Goal: Information Seeking & Learning: Learn about a topic

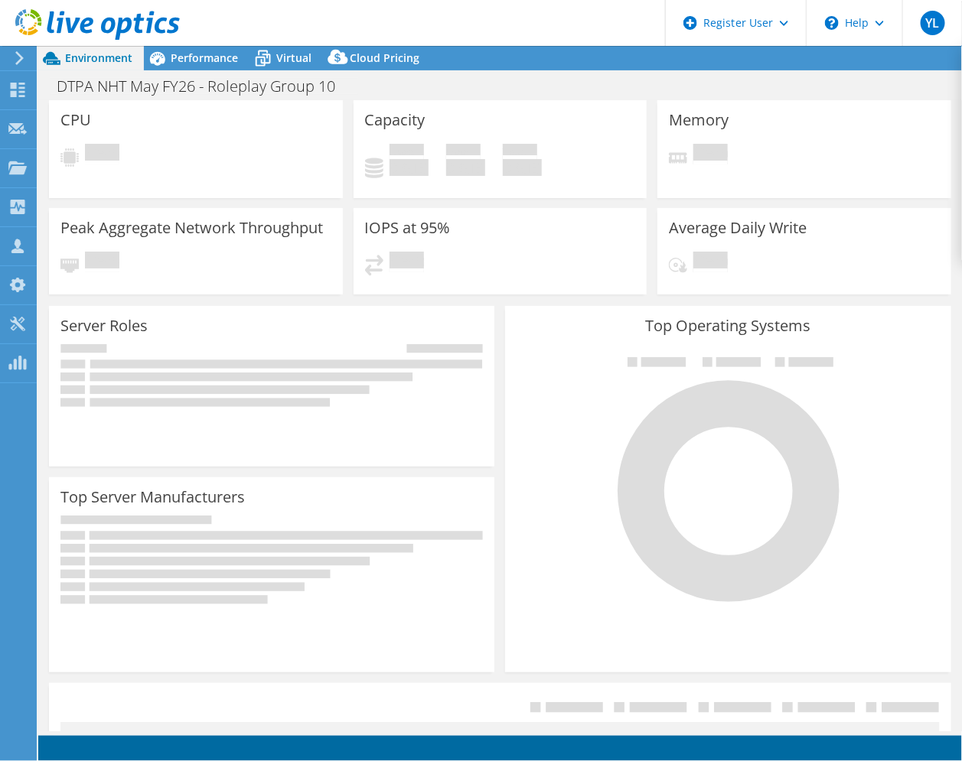
select select "USD"
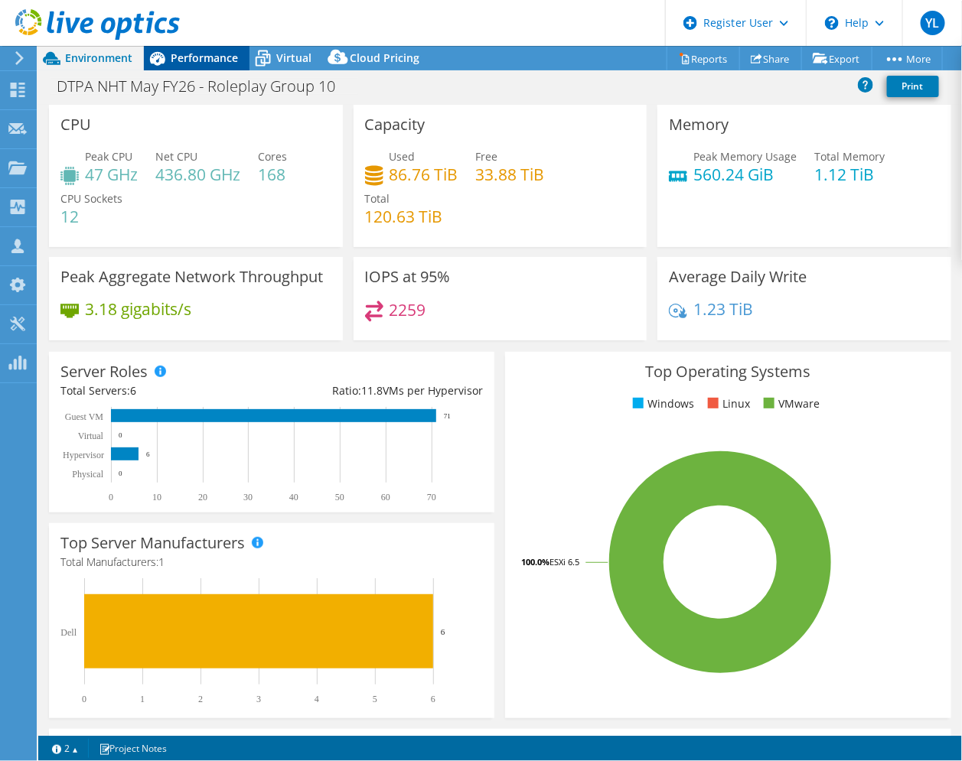
click at [185, 60] on span "Performance" at bounding box center [204, 57] width 67 height 15
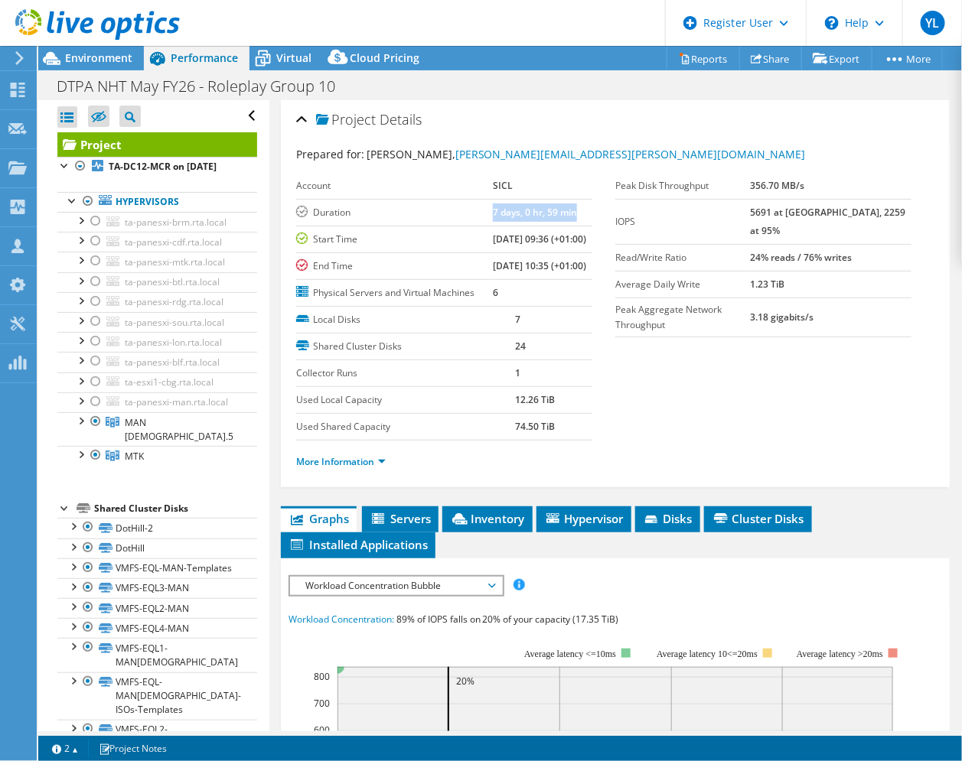
drag, startPoint x: 454, startPoint y: 213, endPoint x: 561, endPoint y: 202, distance: 107.6
click at [561, 202] on tr "Duration 7 days, 0 hr, 59 min" at bounding box center [444, 212] width 296 height 27
drag, startPoint x: 561, startPoint y: 202, endPoint x: 469, endPoint y: 237, distance: 99.0
click at [469, 237] on td "Start Time" at bounding box center [394, 239] width 197 height 27
click at [484, 526] on span "Inventory" at bounding box center [487, 518] width 75 height 15
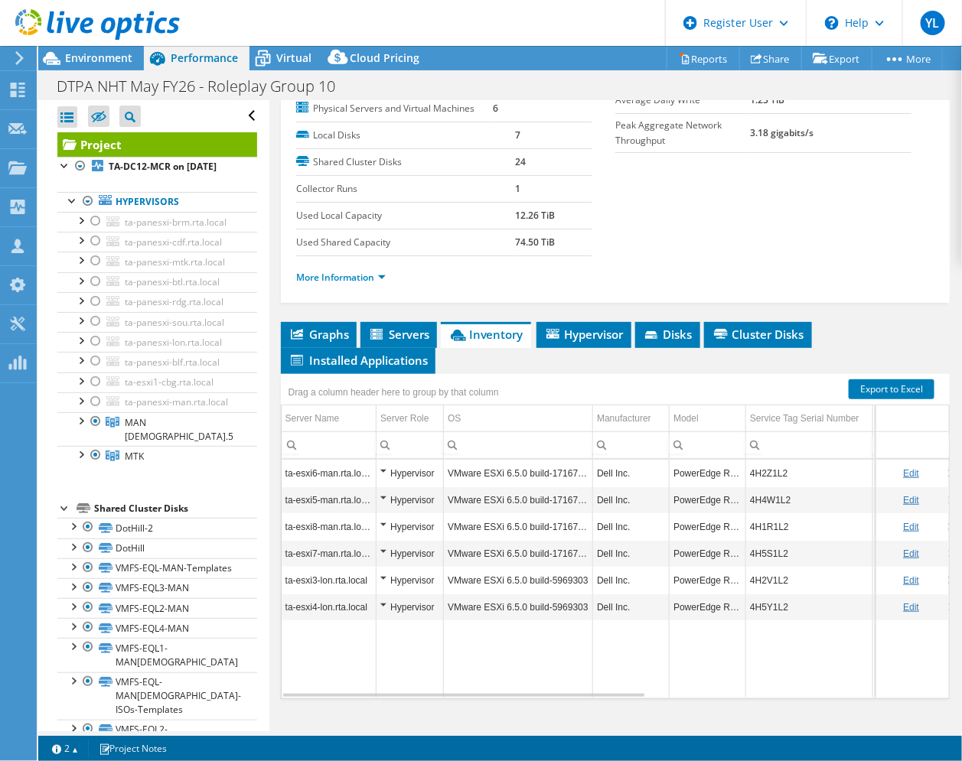
scroll to position [5, 0]
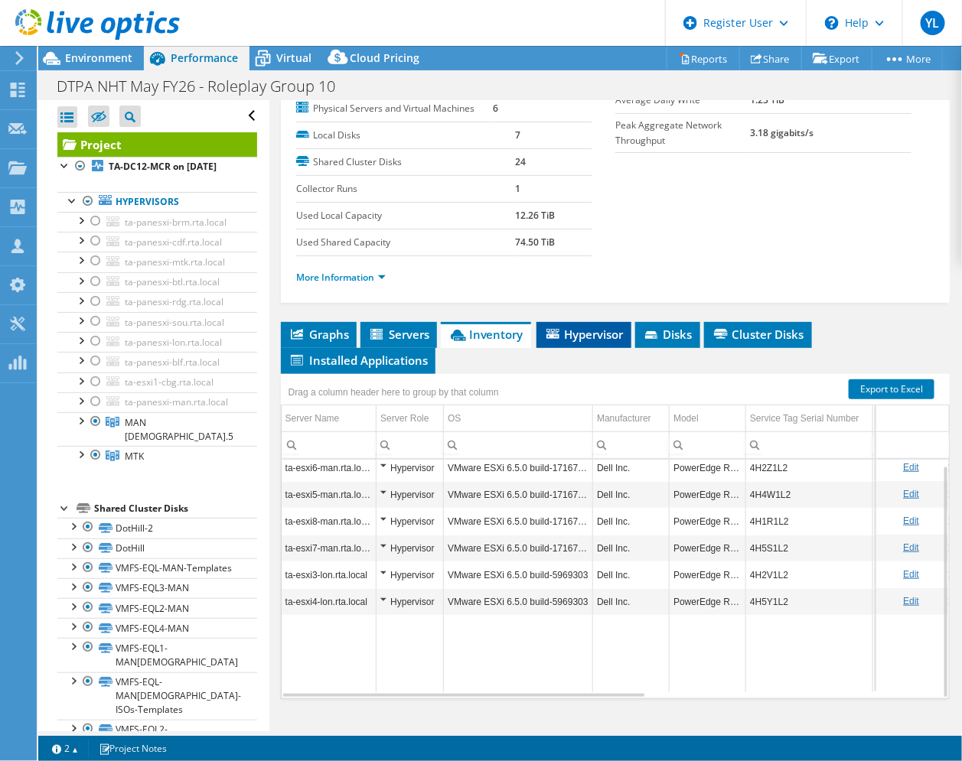
click at [581, 333] on span "Hypervisor" at bounding box center [584, 334] width 80 height 15
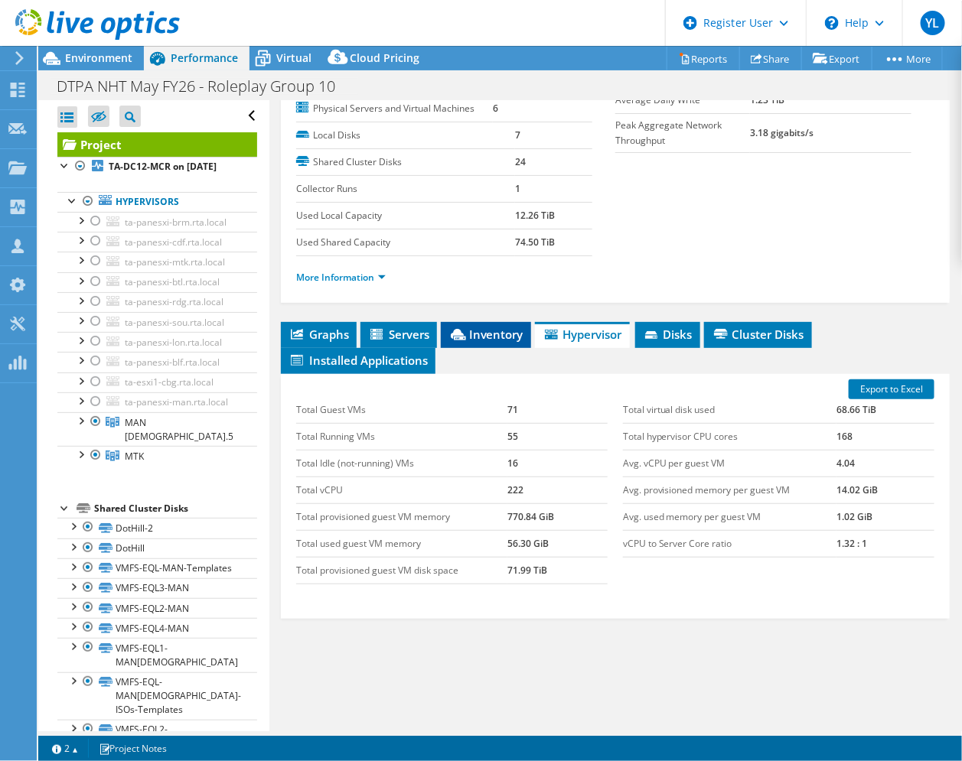
click at [493, 340] on span "Inventory" at bounding box center [485, 334] width 75 height 15
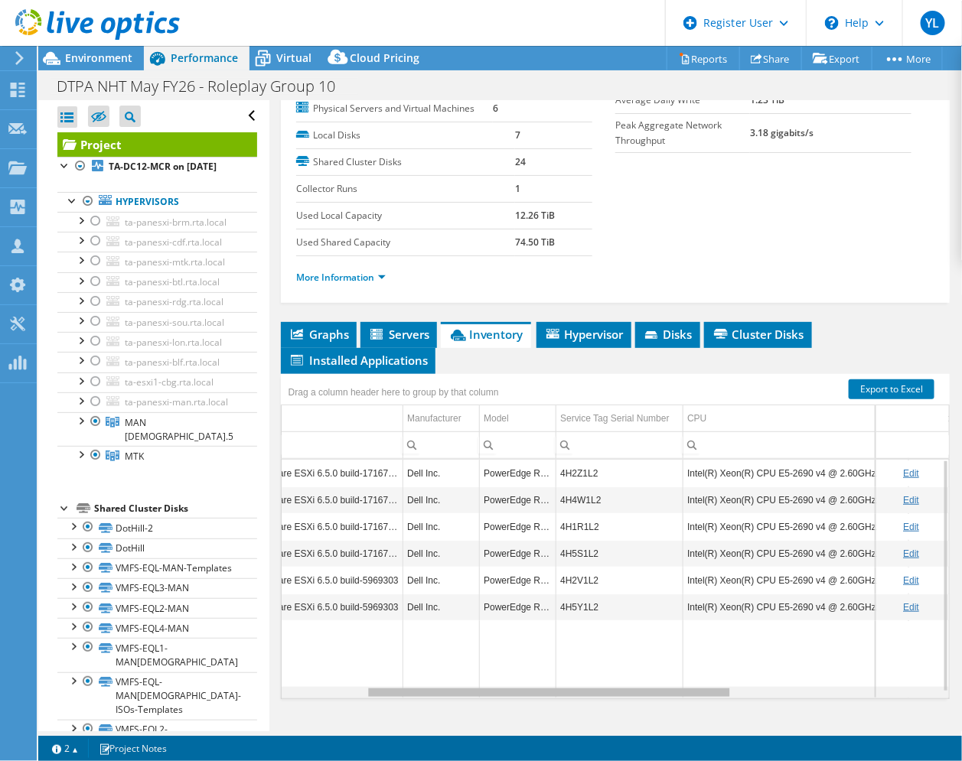
scroll to position [0, 0]
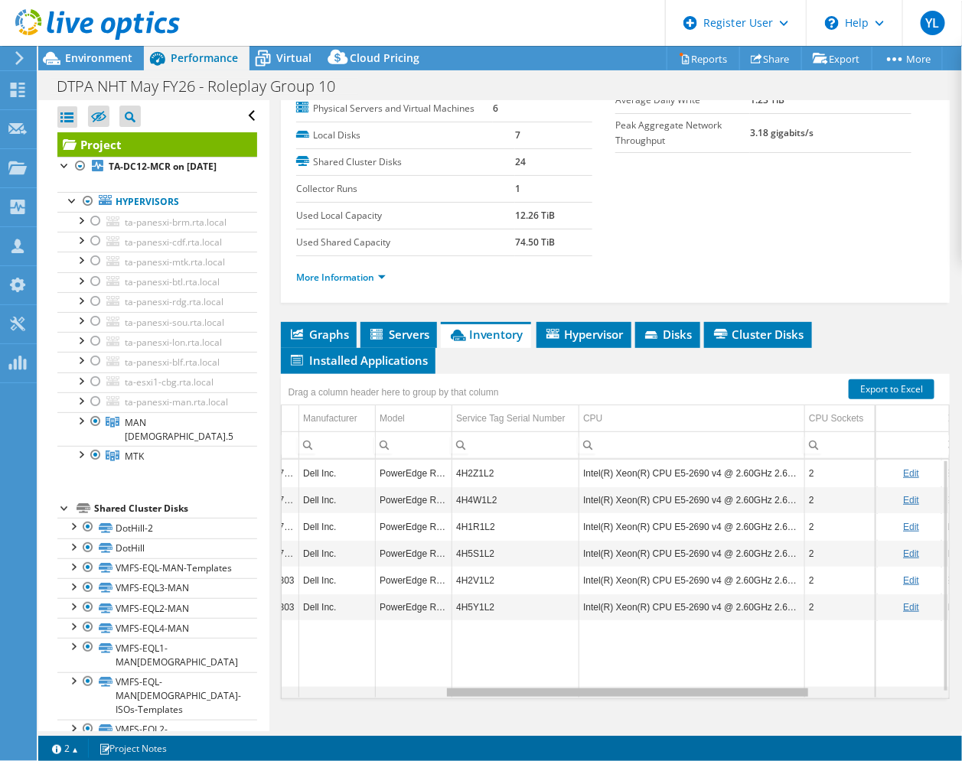
drag, startPoint x: 542, startPoint y: 692, endPoint x: 711, endPoint y: 683, distance: 170.1
click at [711, 683] on body "YL Dell User [PERSON_NAME] [PERSON_NAME][EMAIL_ADDRESS][DOMAIN_NAME] Dell My Pr…" at bounding box center [481, 380] width 962 height 761
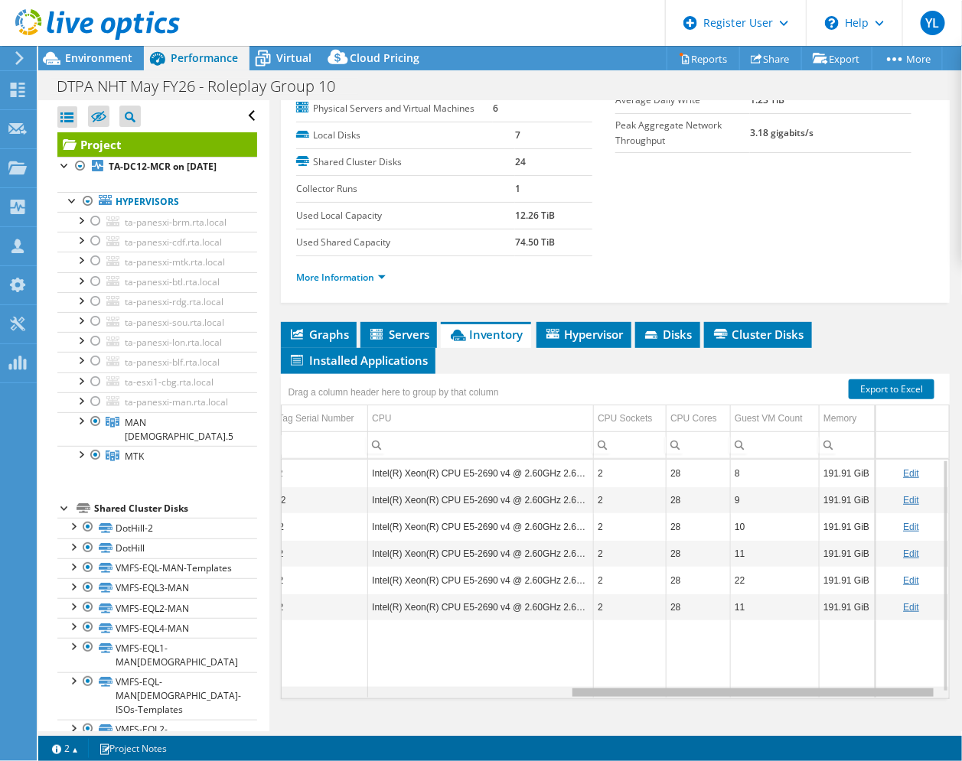
drag, startPoint x: 550, startPoint y: 691, endPoint x: 708, endPoint y: 663, distance: 160.8
click at [708, 663] on body "YL Dell User [PERSON_NAME] [PERSON_NAME][EMAIL_ADDRESS][DOMAIN_NAME] Dell My Pr…" at bounding box center [481, 380] width 962 height 761
drag, startPoint x: 613, startPoint y: 691, endPoint x: 624, endPoint y: 688, distance: 11.9
click at [624, 688] on body "YL Dell User [PERSON_NAME] [PERSON_NAME][EMAIL_ADDRESS][DOMAIN_NAME] Dell My Pr…" at bounding box center [481, 380] width 962 height 761
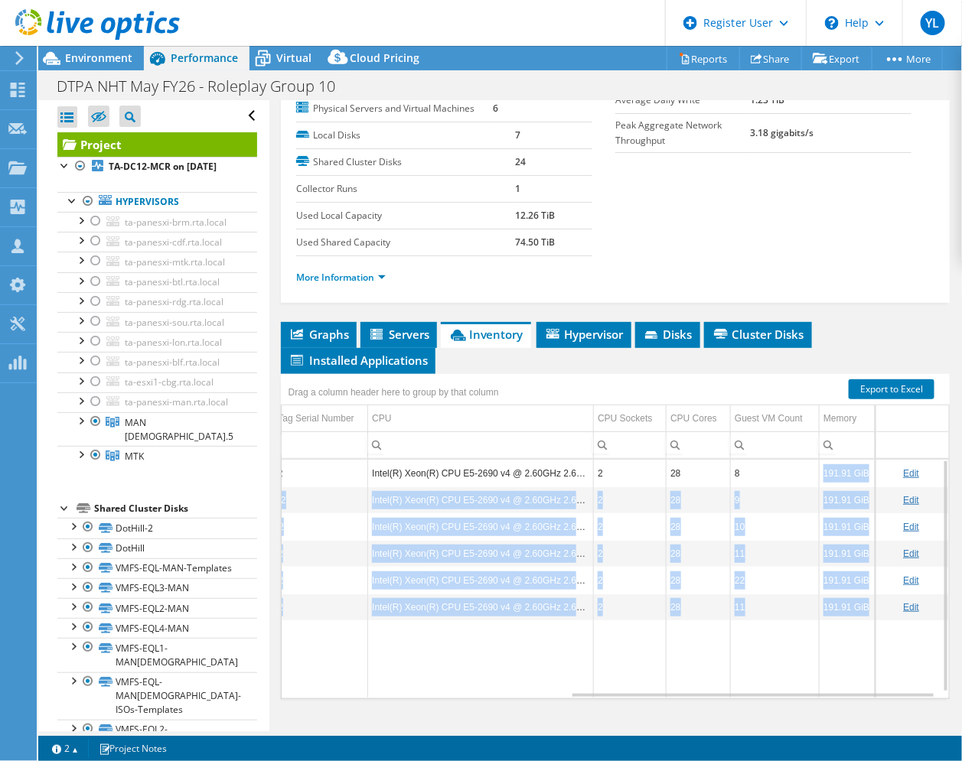
drag, startPoint x: 812, startPoint y: 473, endPoint x: 855, endPoint y: 606, distance: 140.1
click at [855, 606] on tbody "ta-esxi6-man.rta.local Hypervisor VMware ESXi 6.5.0 build-17167537 Dell Inc. Po…" at bounding box center [363, 579] width 1172 height 238
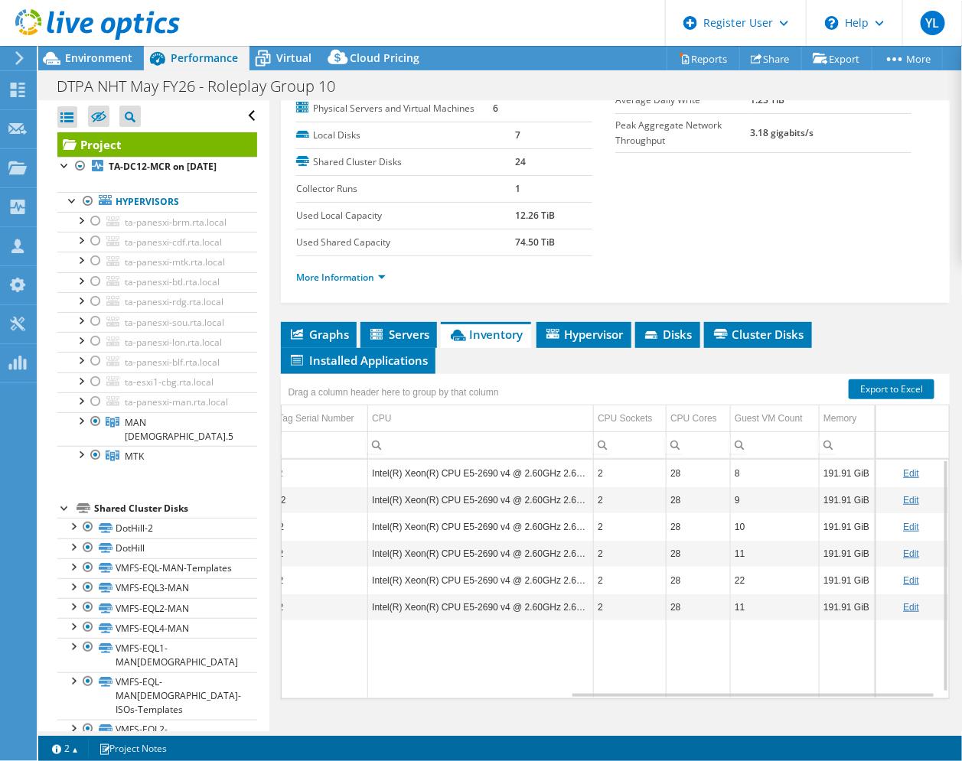
click at [679, 652] on td "Data grid" at bounding box center [698, 658] width 64 height 77
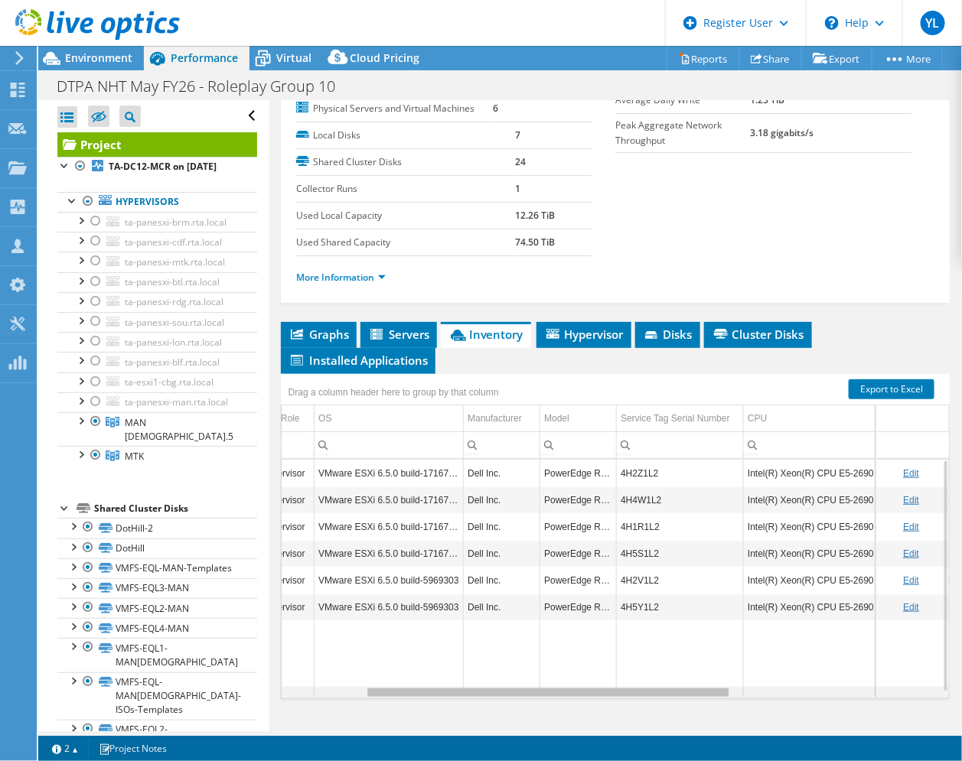
scroll to position [0, 70]
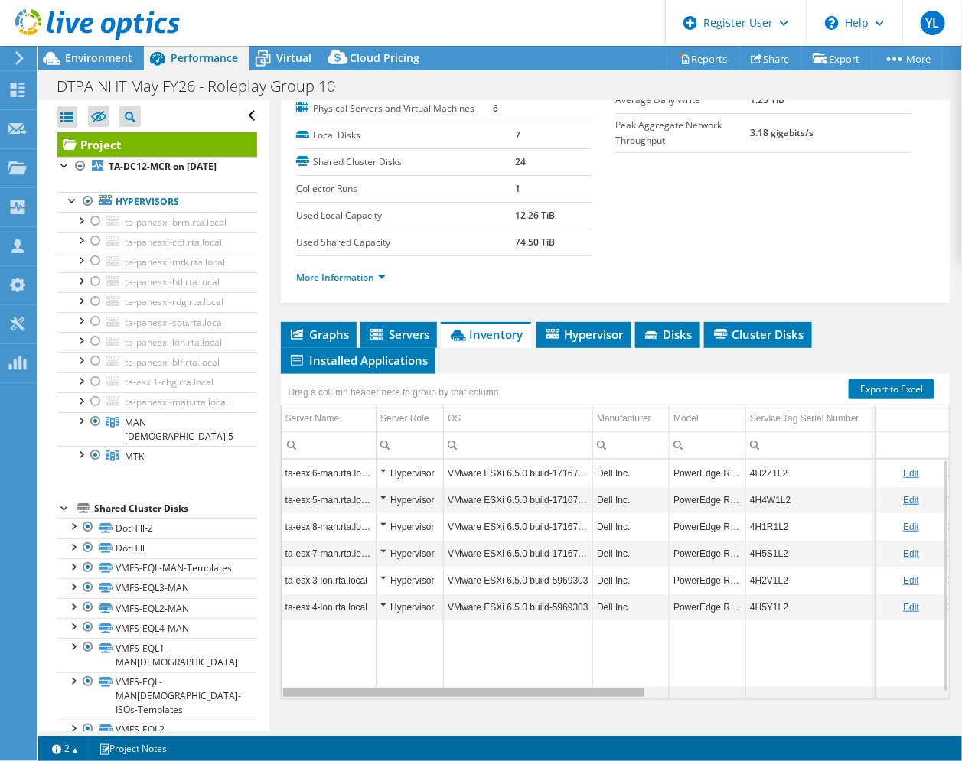
drag, startPoint x: 646, startPoint y: 692, endPoint x: 353, endPoint y: 690, distance: 293.0
click at [353, 690] on body "YL Dell User [PERSON_NAME] [PERSON_NAME][EMAIL_ADDRESS][DOMAIN_NAME] Dell My Pr…" at bounding box center [481, 380] width 962 height 761
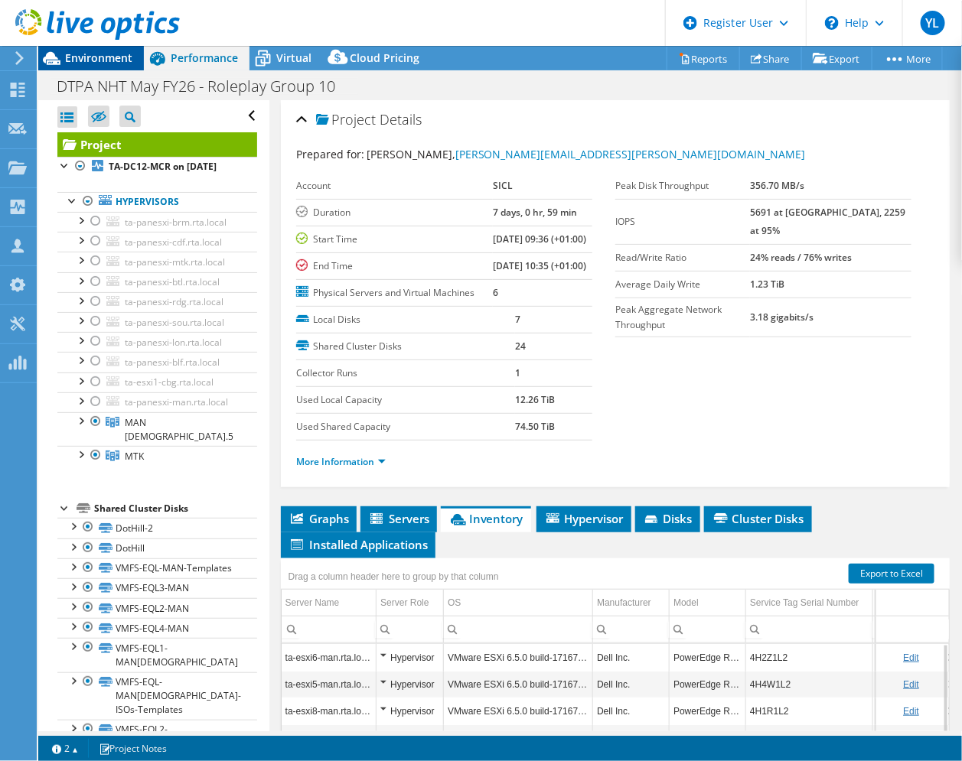
click at [97, 59] on span "Environment" at bounding box center [98, 57] width 67 height 15
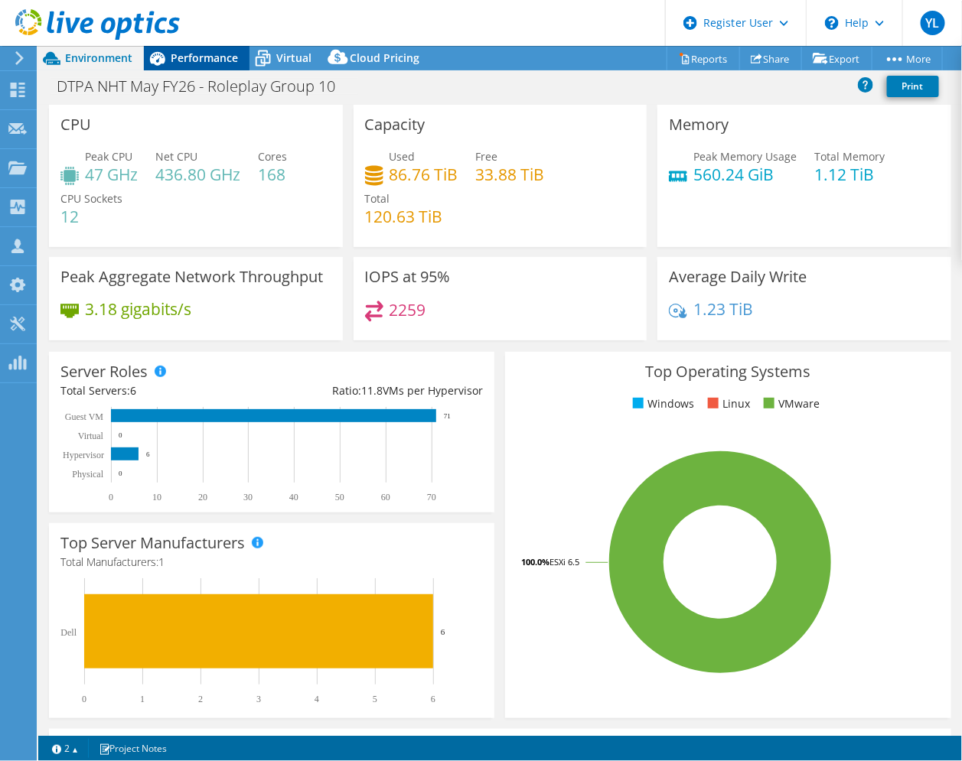
click at [196, 61] on span "Performance" at bounding box center [204, 57] width 67 height 15
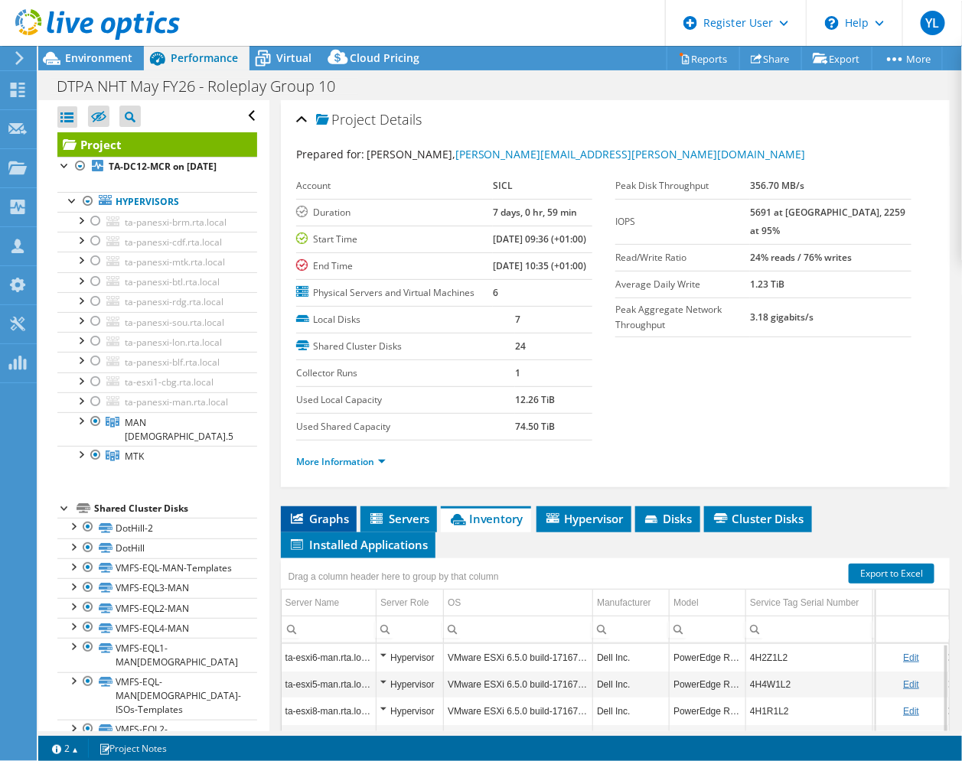
click at [327, 526] on span "Graphs" at bounding box center [318, 518] width 60 height 15
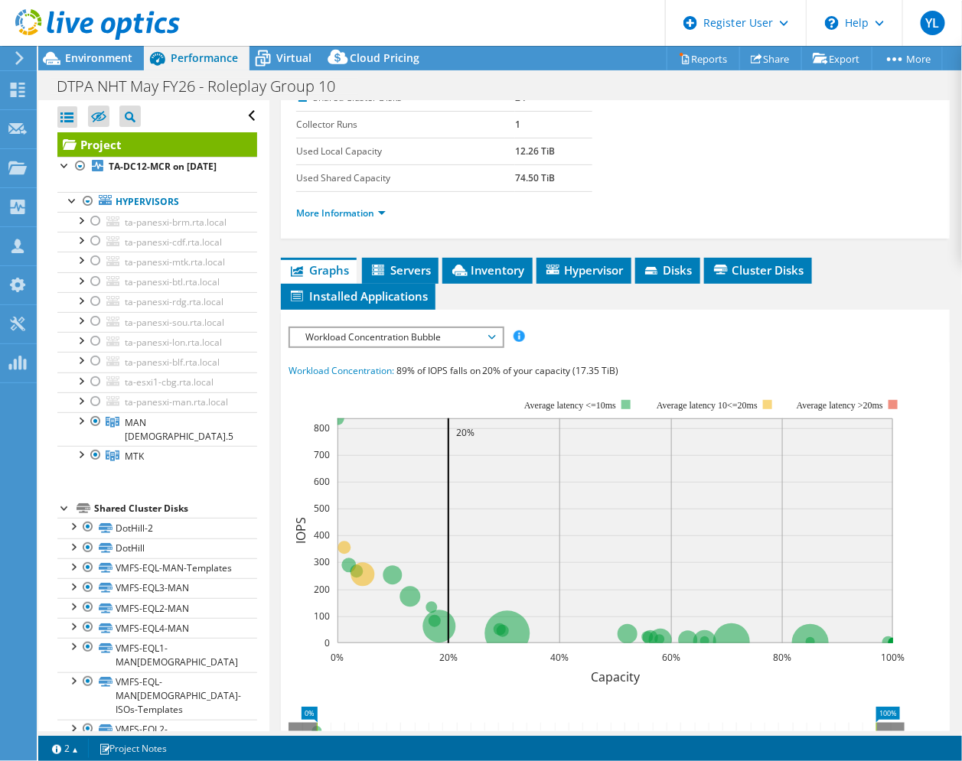
scroll to position [287, 0]
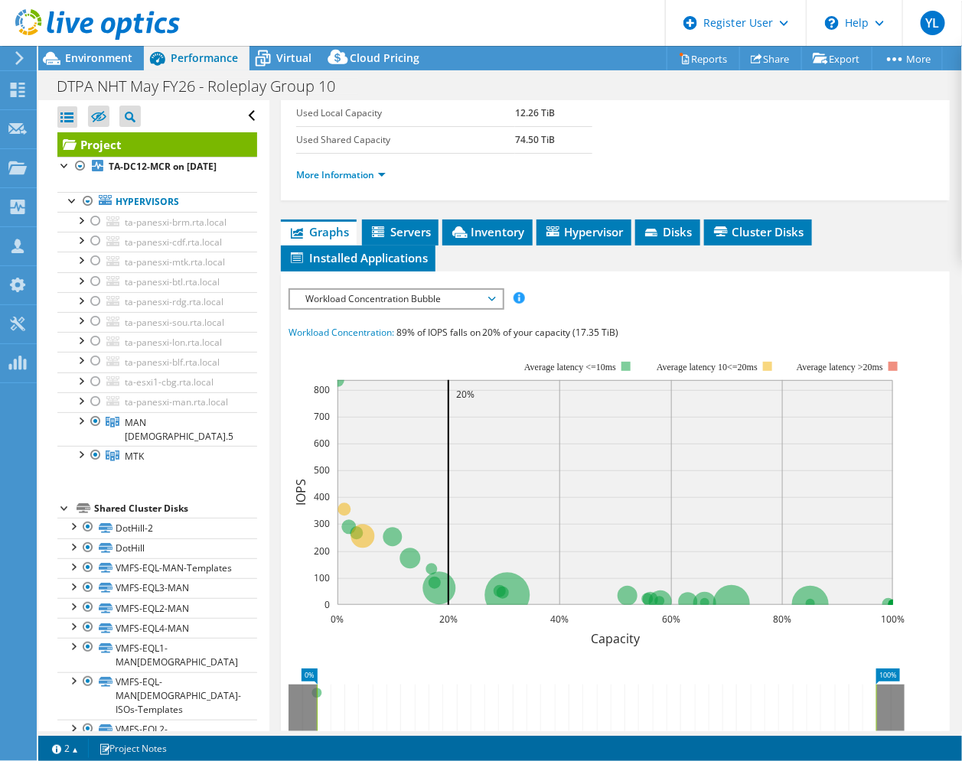
click at [467, 308] on span "Workload Concentration Bubble" at bounding box center [396, 299] width 197 height 18
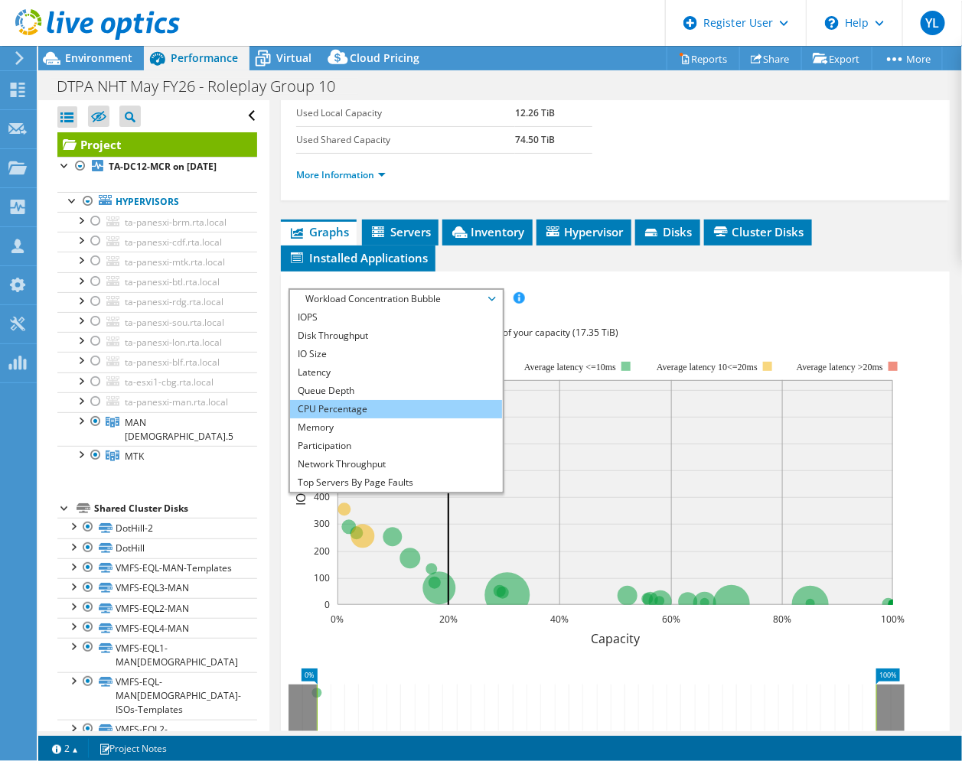
click at [343, 418] on li "CPU Percentage" at bounding box center [396, 409] width 212 height 18
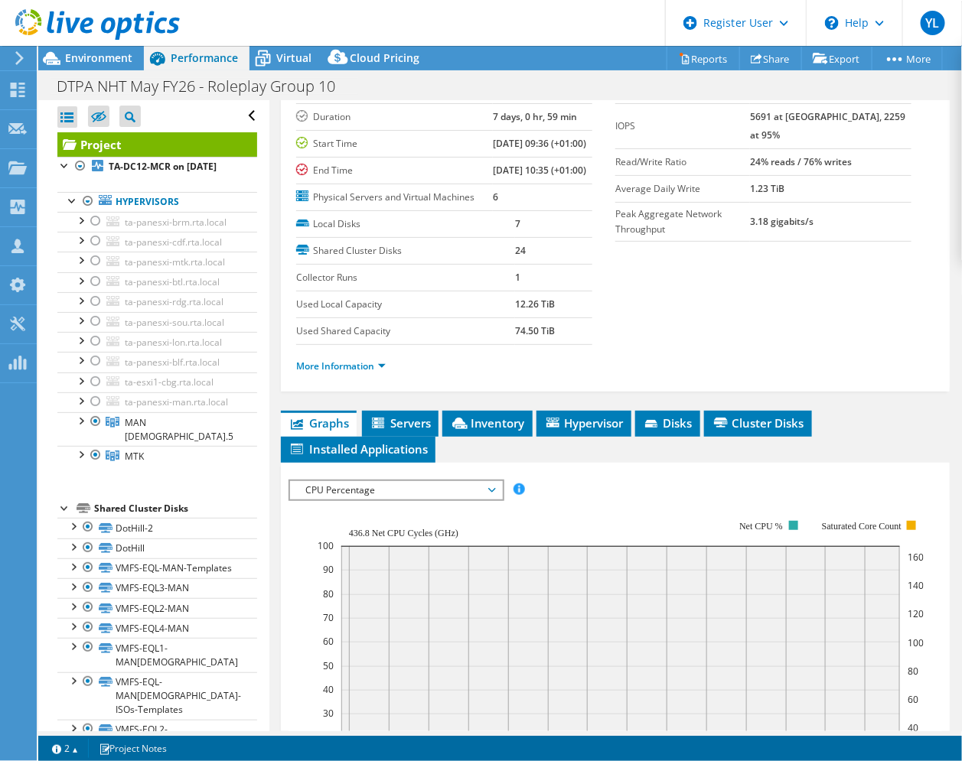
scroll to position [0, 0]
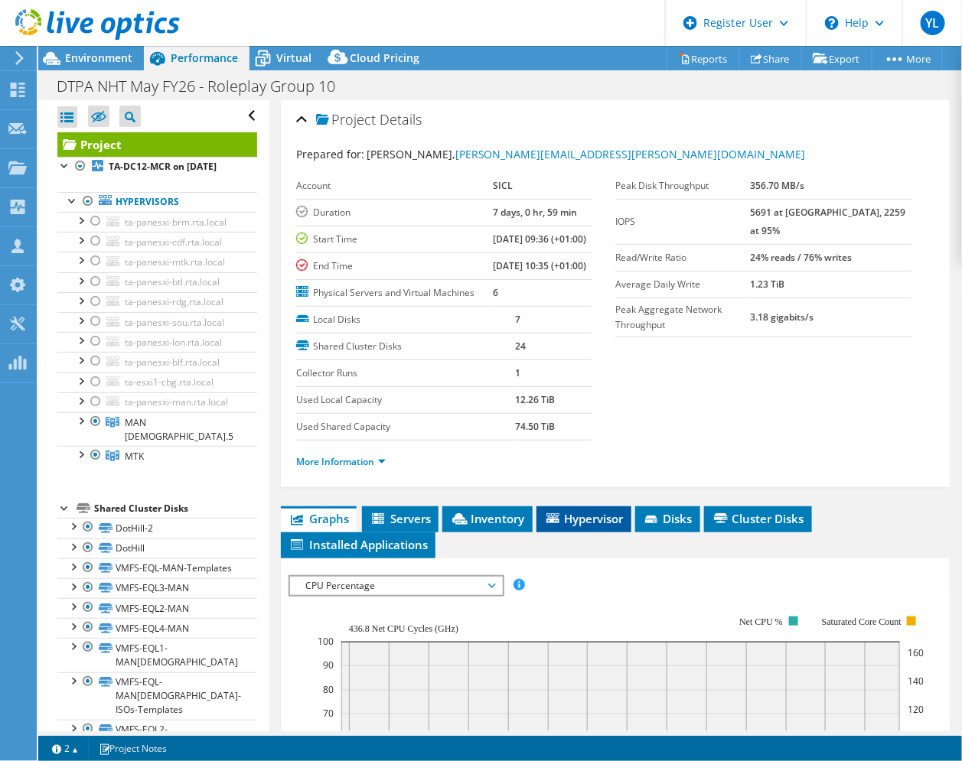
click at [578, 526] on span "Hypervisor" at bounding box center [584, 518] width 80 height 15
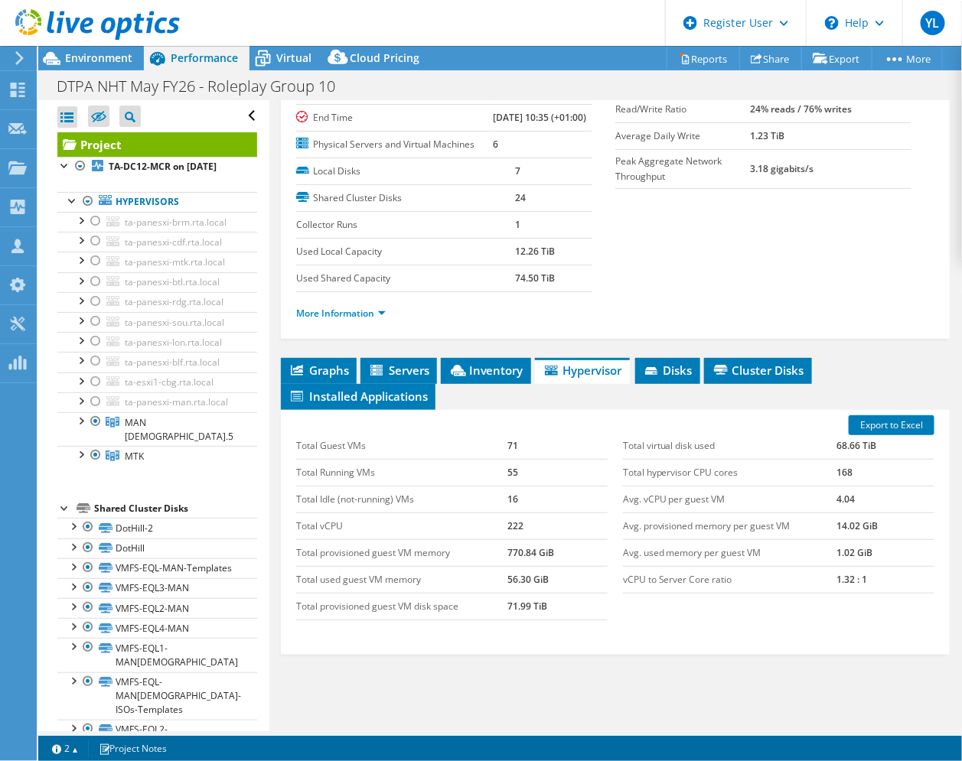
scroll to position [233, 0]
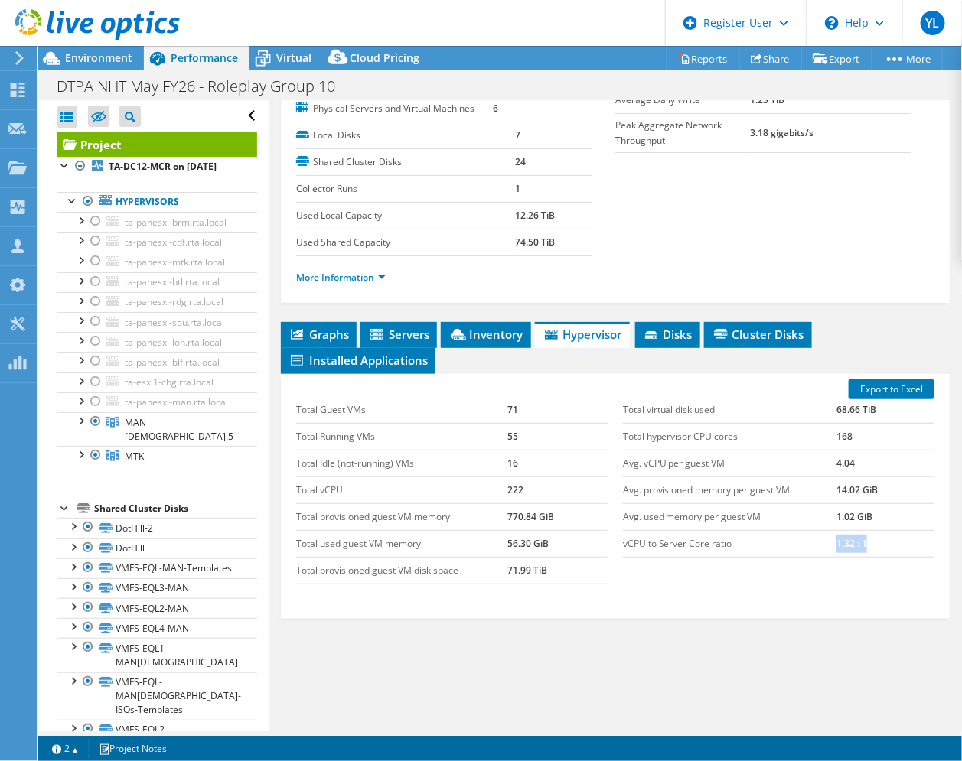
drag, startPoint x: 858, startPoint y: 539, endPoint x: 819, endPoint y: 548, distance: 40.1
click at [819, 548] on tr "vCPU to Server Core ratio 1.32 : 1" at bounding box center [778, 543] width 311 height 27
click at [102, 60] on span "Environment" at bounding box center [98, 57] width 67 height 15
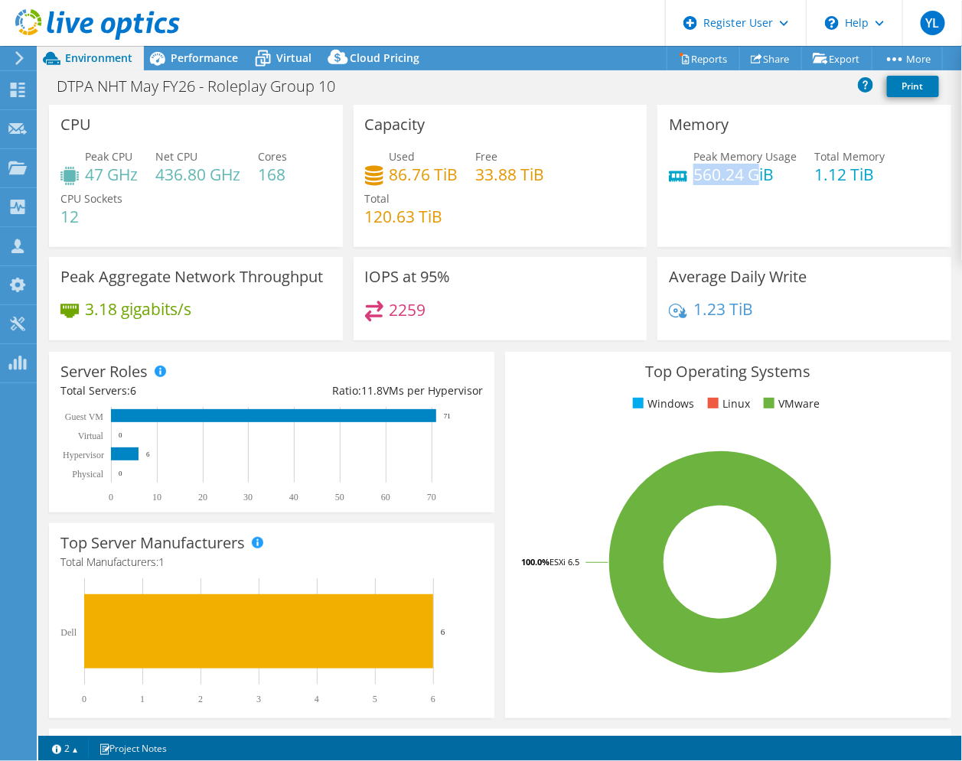
drag, startPoint x: 686, startPoint y: 171, endPoint x: 750, endPoint y: 175, distance: 64.4
click at [750, 175] on h4 "560.24 GiB" at bounding box center [744, 174] width 103 height 17
click at [207, 64] on span "Performance" at bounding box center [204, 57] width 67 height 15
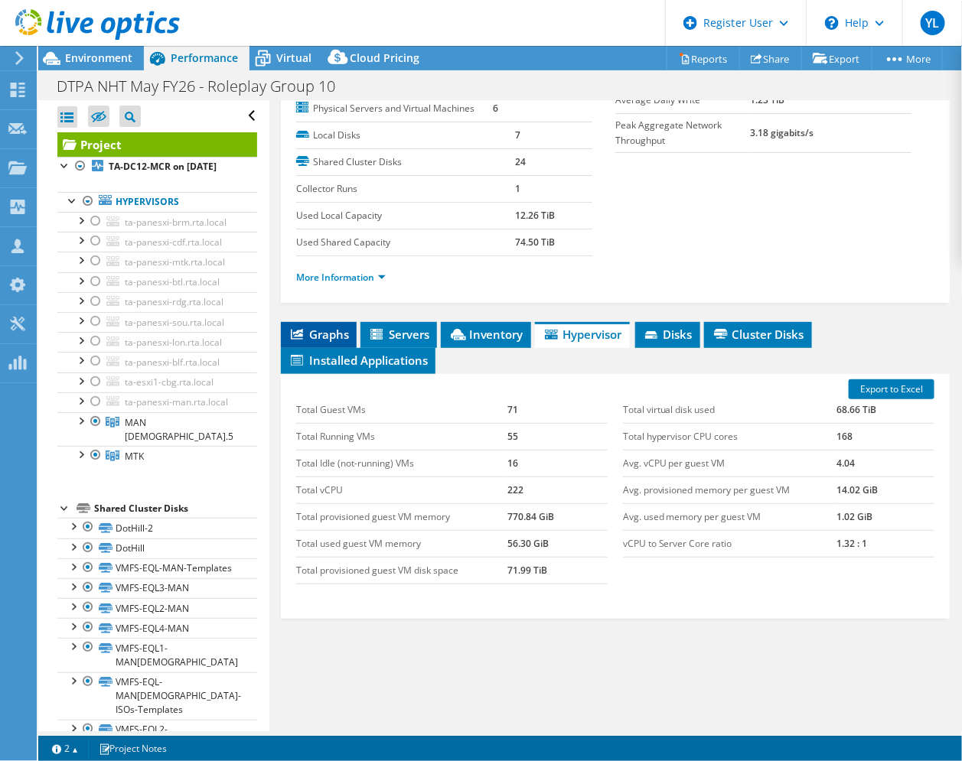
click at [311, 342] on span "Graphs" at bounding box center [318, 334] width 60 height 15
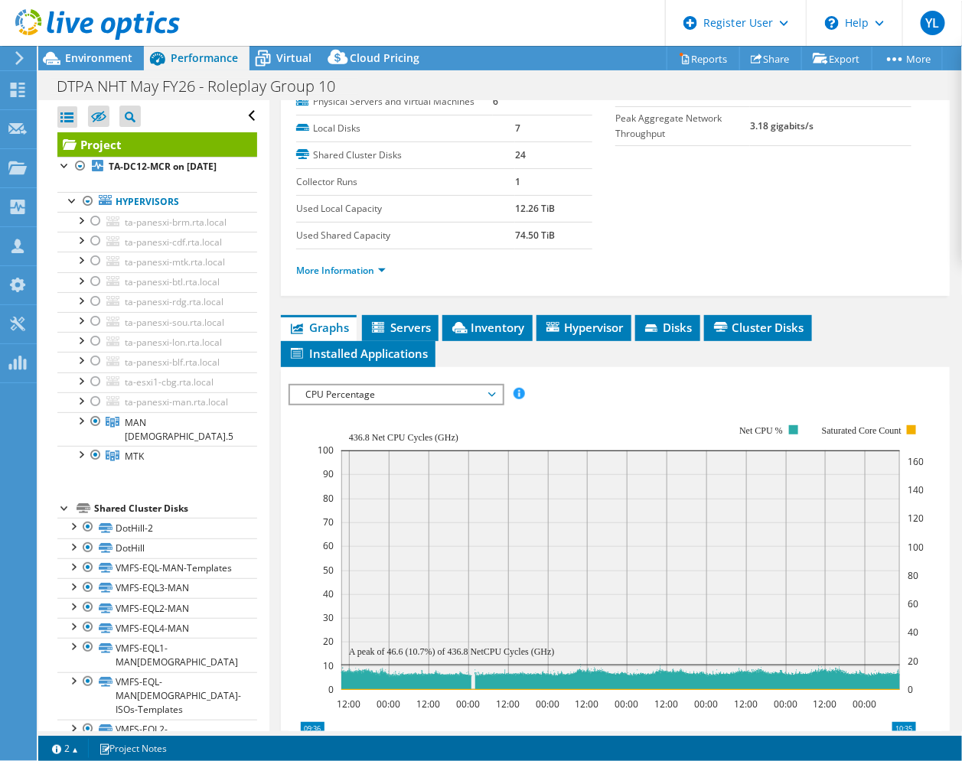
click at [483, 404] on span "CPU Percentage" at bounding box center [396, 395] width 197 height 18
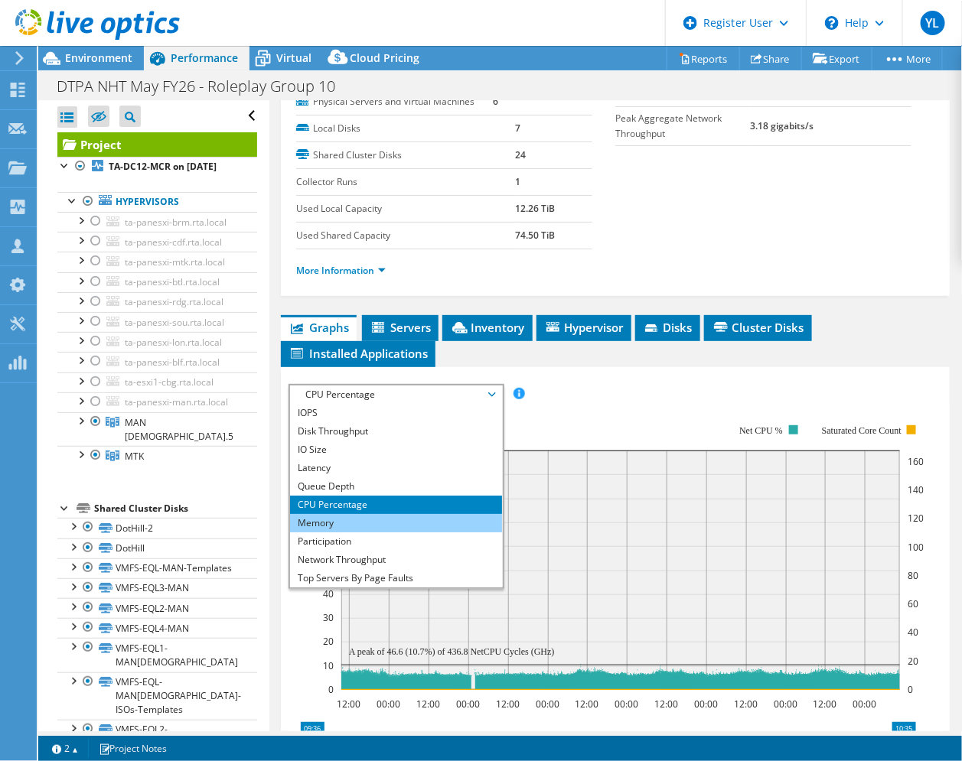
click at [324, 532] on li "Memory" at bounding box center [396, 523] width 212 height 18
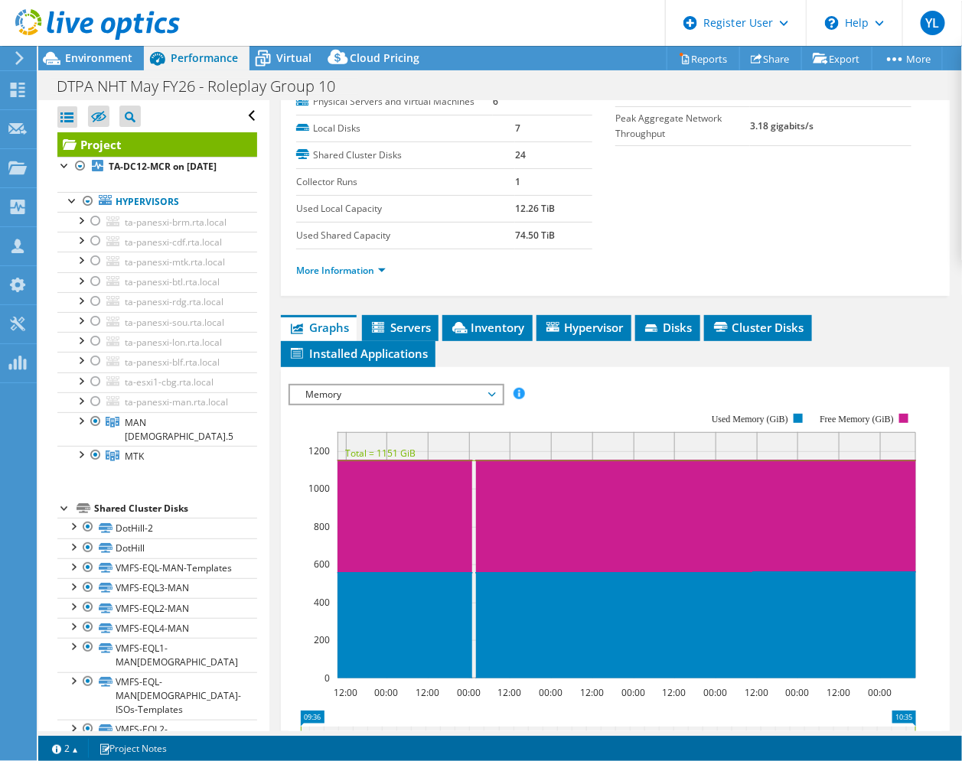
scroll to position [382, 0]
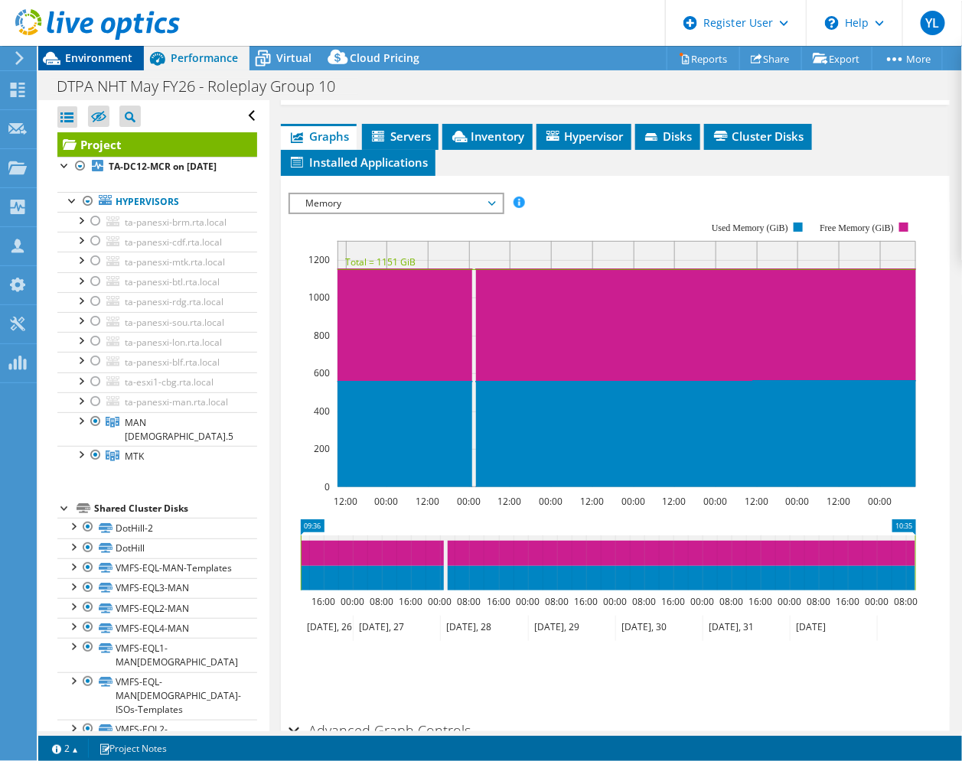
click at [90, 60] on span "Environment" at bounding box center [98, 57] width 67 height 15
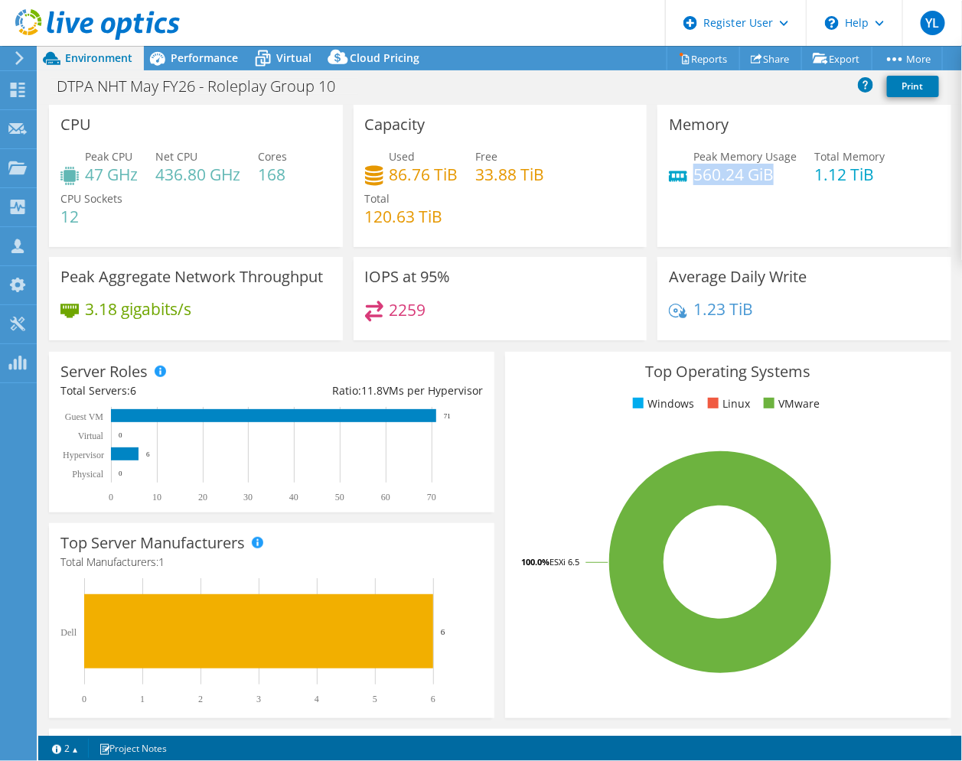
drag, startPoint x: 762, startPoint y: 176, endPoint x: 685, endPoint y: 174, distance: 76.5
click at [693, 174] on h4 "560.24 GiB" at bounding box center [744, 174] width 103 height 17
click at [201, 63] on span "Performance" at bounding box center [204, 57] width 67 height 15
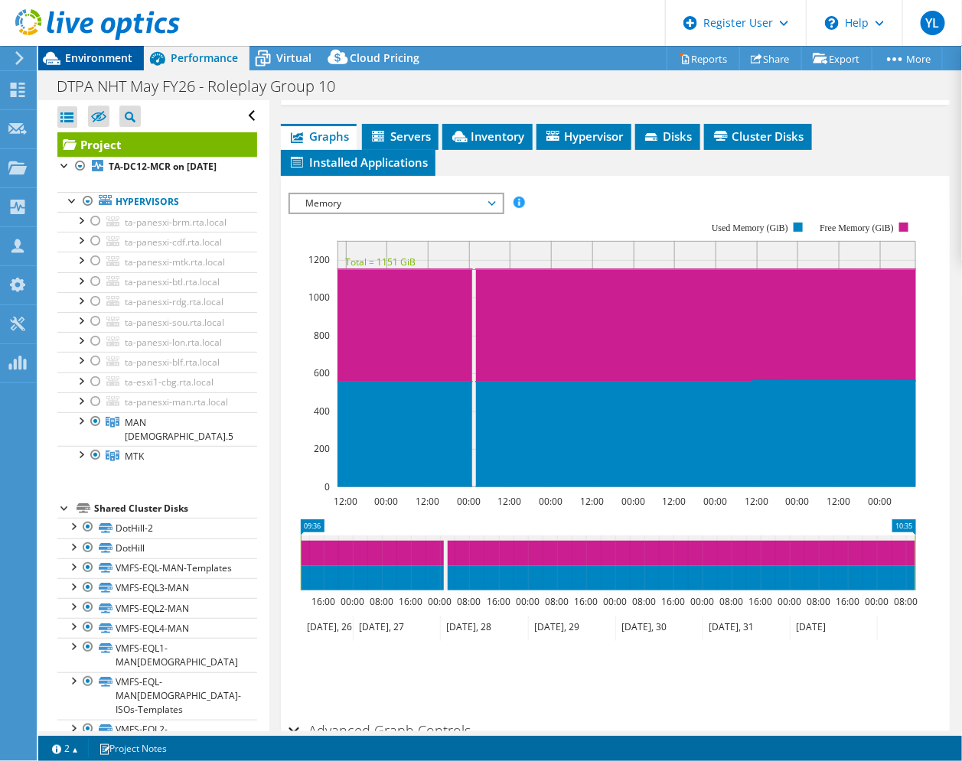
click at [97, 60] on span "Environment" at bounding box center [98, 57] width 67 height 15
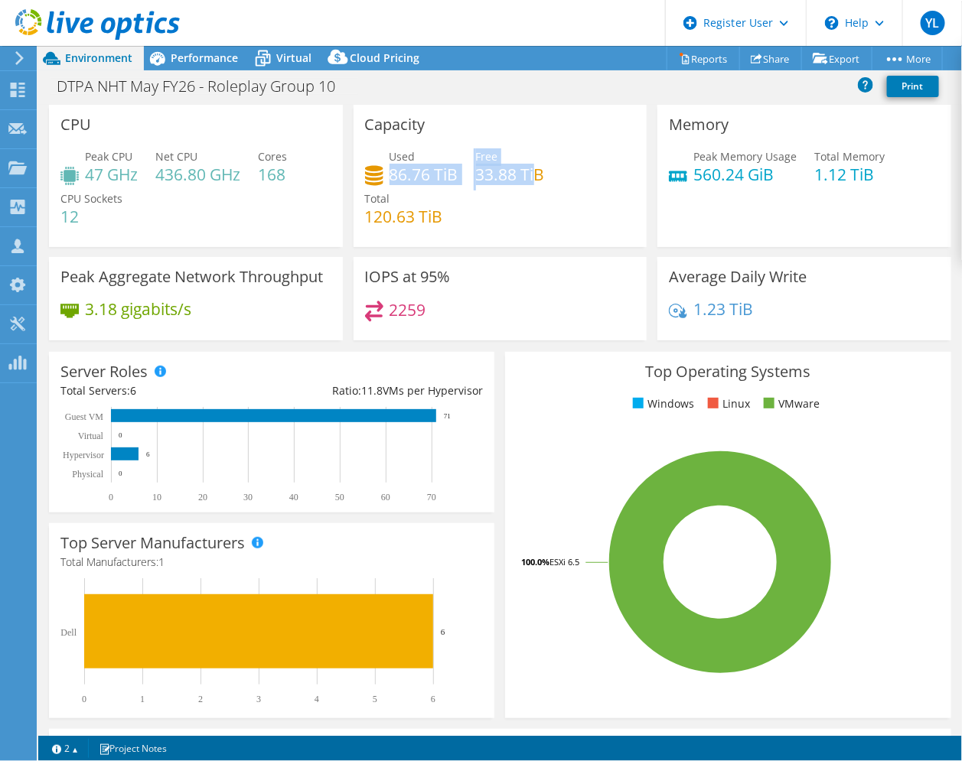
drag, startPoint x: 386, startPoint y: 171, endPoint x: 530, endPoint y: 174, distance: 144.6
click at [530, 174] on div "Used 86.76 TiB Free 33.88 TiB Total 120.63 TiB" at bounding box center [500, 194] width 271 height 92
drag, startPoint x: 530, startPoint y: 174, endPoint x: 367, endPoint y: 205, distance: 165.8
click at [367, 208] on h4 "120.63 TiB" at bounding box center [404, 216] width 78 height 17
drag, startPoint x: 367, startPoint y: 205, endPoint x: 468, endPoint y: 213, distance: 101.3
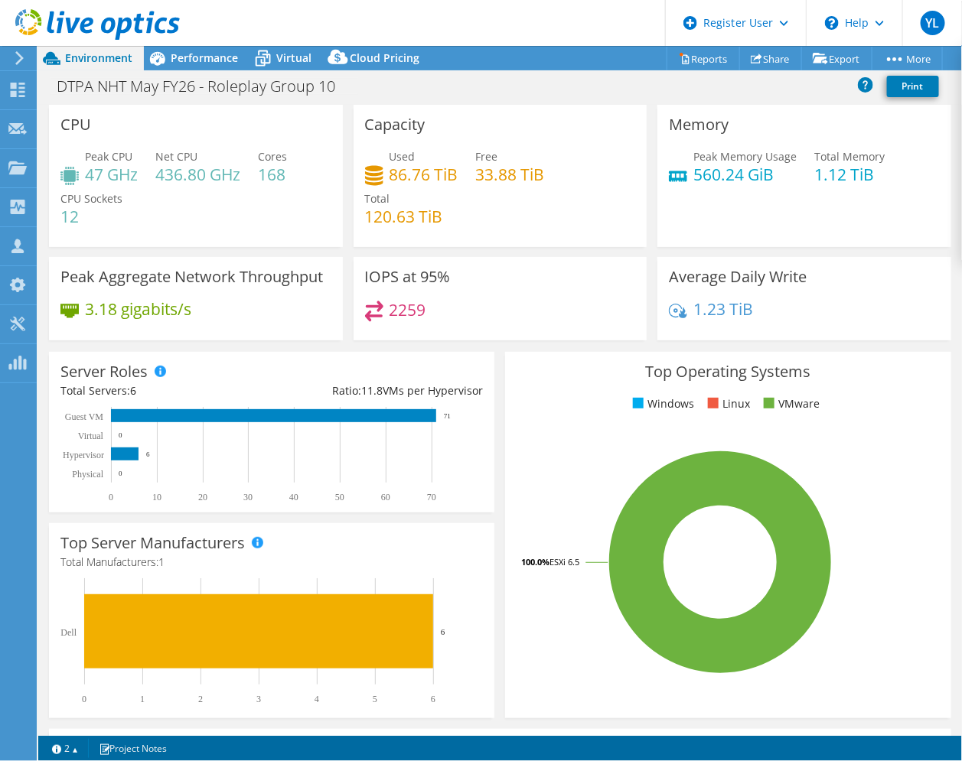
click at [476, 213] on div "Used 86.76 TiB Free 33.88 TiB Total 120.63 TiB" at bounding box center [500, 194] width 271 height 92
drag, startPoint x: 447, startPoint y: 174, endPoint x: 382, endPoint y: 174, distance: 65.0
click at [382, 174] on div "Used 86.76 TiB" at bounding box center [411, 165] width 93 height 34
click at [188, 60] on span "Performance" at bounding box center [204, 57] width 67 height 15
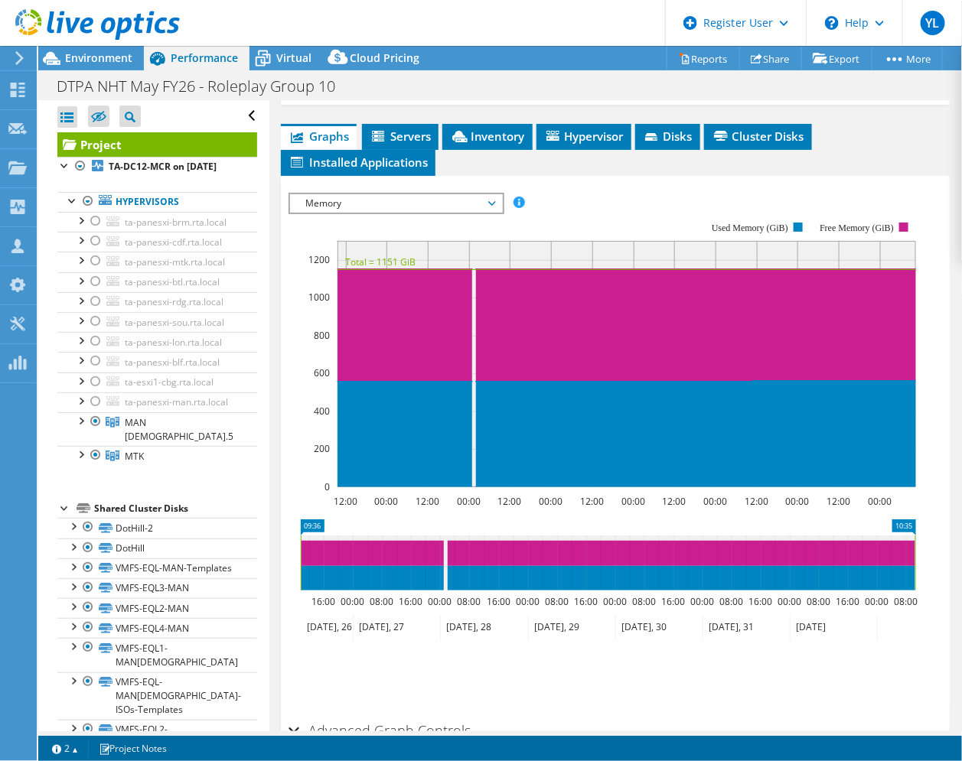
scroll to position [0, 0]
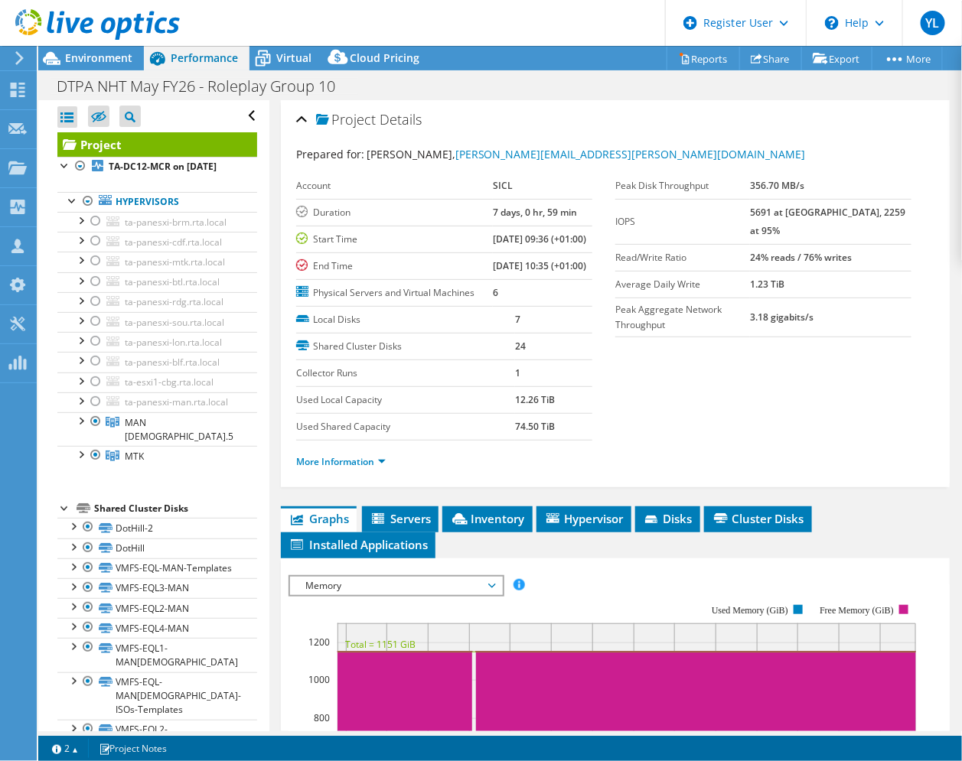
drag, startPoint x: 552, startPoint y: 447, endPoint x: 498, endPoint y: 451, distance: 54.4
click at [498, 413] on tr "Used Local Capacity 12.26 TiB" at bounding box center [444, 399] width 296 height 27
drag, startPoint x: 555, startPoint y: 476, endPoint x: 507, endPoint y: 477, distance: 47.4
click at [507, 440] on tr "Used Shared Capacity 74.50 TiB" at bounding box center [444, 426] width 296 height 27
drag, startPoint x: 507, startPoint y: 477, endPoint x: 560, endPoint y: 478, distance: 52.8
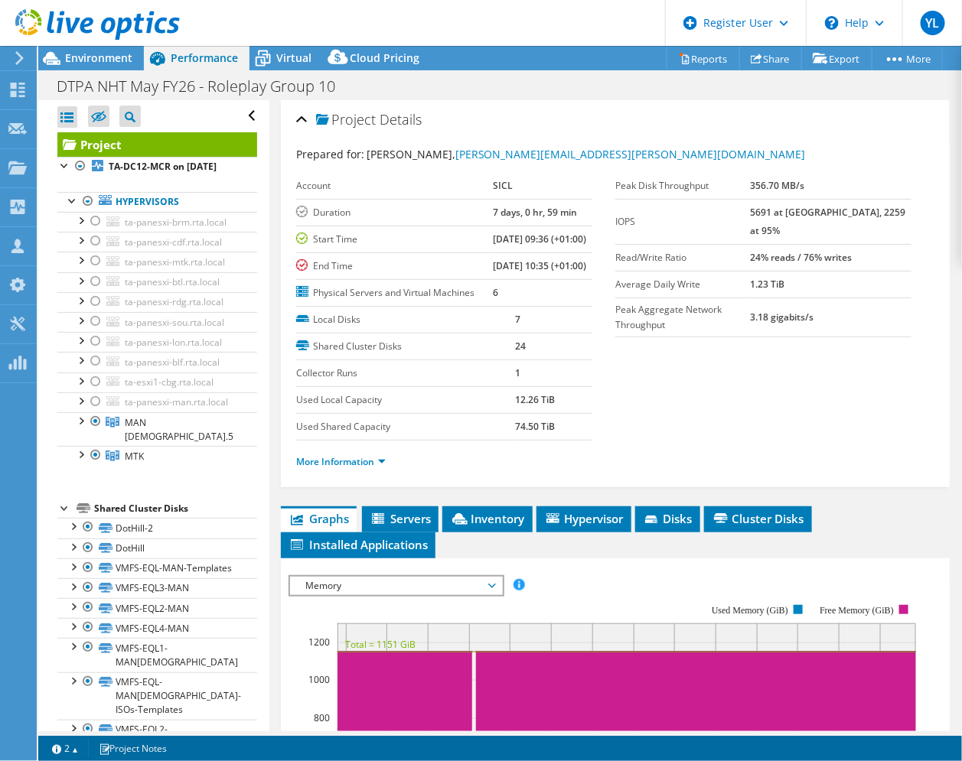
click at [560, 440] on td "74.50 TiB" at bounding box center [553, 426] width 77 height 27
click at [489, 434] on label "Used Shared Capacity" at bounding box center [405, 426] width 219 height 15
drag, startPoint x: 497, startPoint y: 477, endPoint x: 554, endPoint y: 477, distance: 56.6
click at [554, 440] on tr "Used Shared Capacity 74.50 TiB" at bounding box center [444, 426] width 296 height 27
drag, startPoint x: 559, startPoint y: 448, endPoint x: 493, endPoint y: 449, distance: 66.6
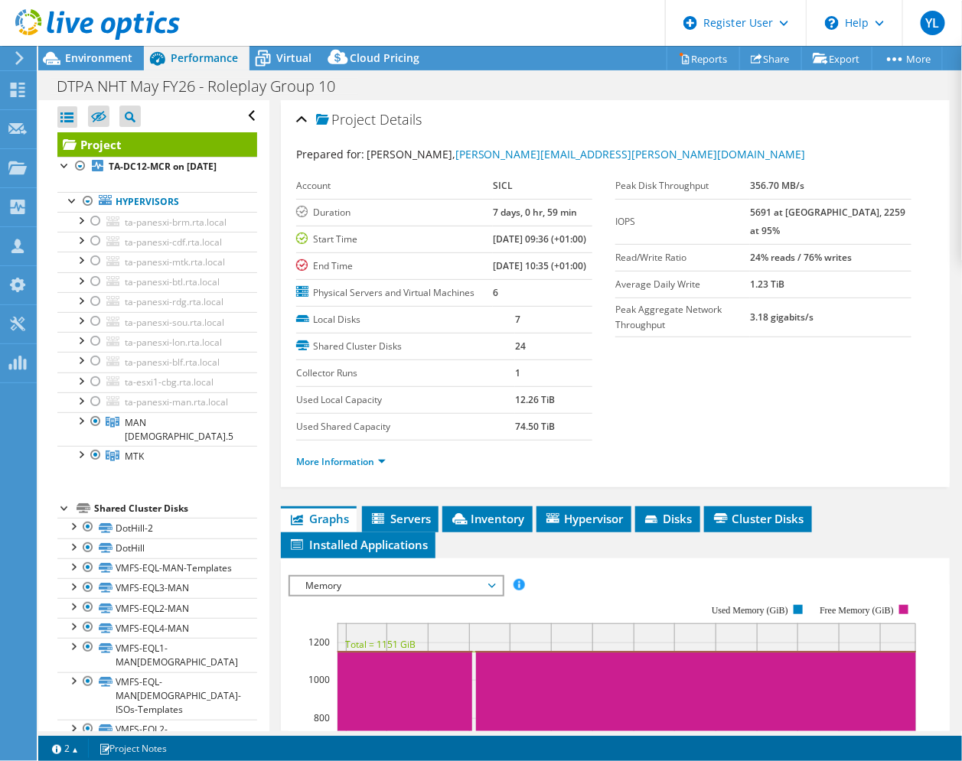
click at [493, 413] on tr "Used Local Capacity 12.26 TiB" at bounding box center [444, 399] width 296 height 27
click at [555, 413] on td "12.26 TiB" at bounding box center [553, 399] width 77 height 27
drag, startPoint x: 556, startPoint y: 449, endPoint x: 495, endPoint y: 449, distance: 61.2
click at [495, 413] on tr "Used Local Capacity 12.26 TiB" at bounding box center [444, 399] width 296 height 27
drag, startPoint x: 495, startPoint y: 449, endPoint x: 568, endPoint y: 451, distance: 73.4
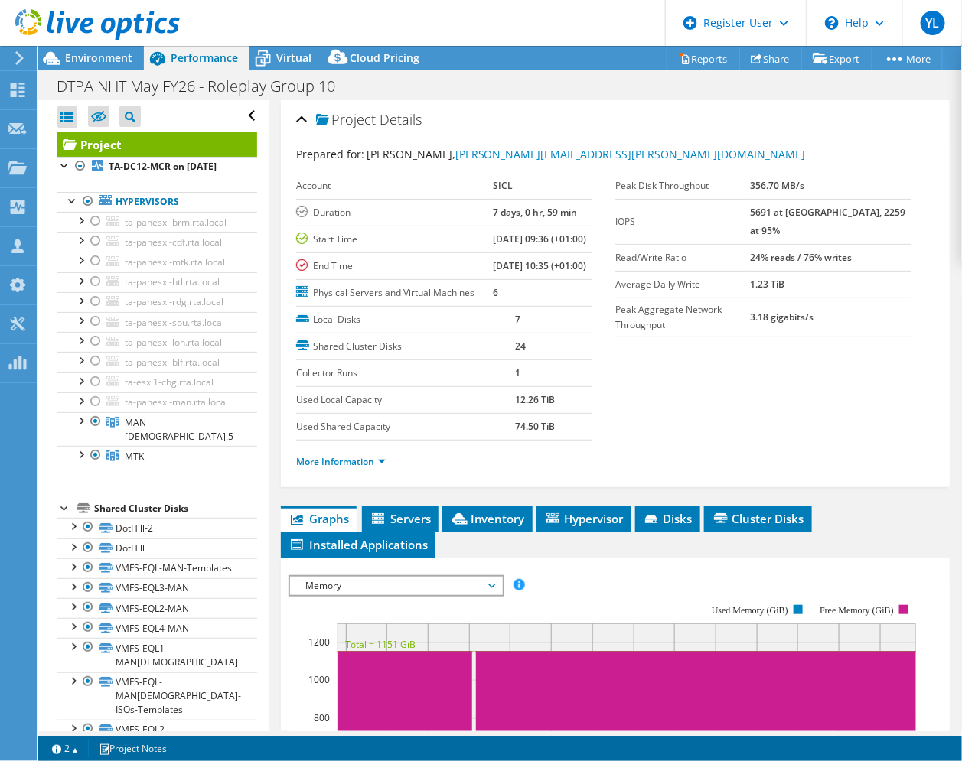
click at [568, 413] on td "12.26 TiB" at bounding box center [553, 399] width 77 height 27
drag, startPoint x: 552, startPoint y: 476, endPoint x: 490, endPoint y: 476, distance: 62.0
click at [490, 440] on tr "Used Shared Capacity 74.50 TiB" at bounding box center [444, 426] width 296 height 27
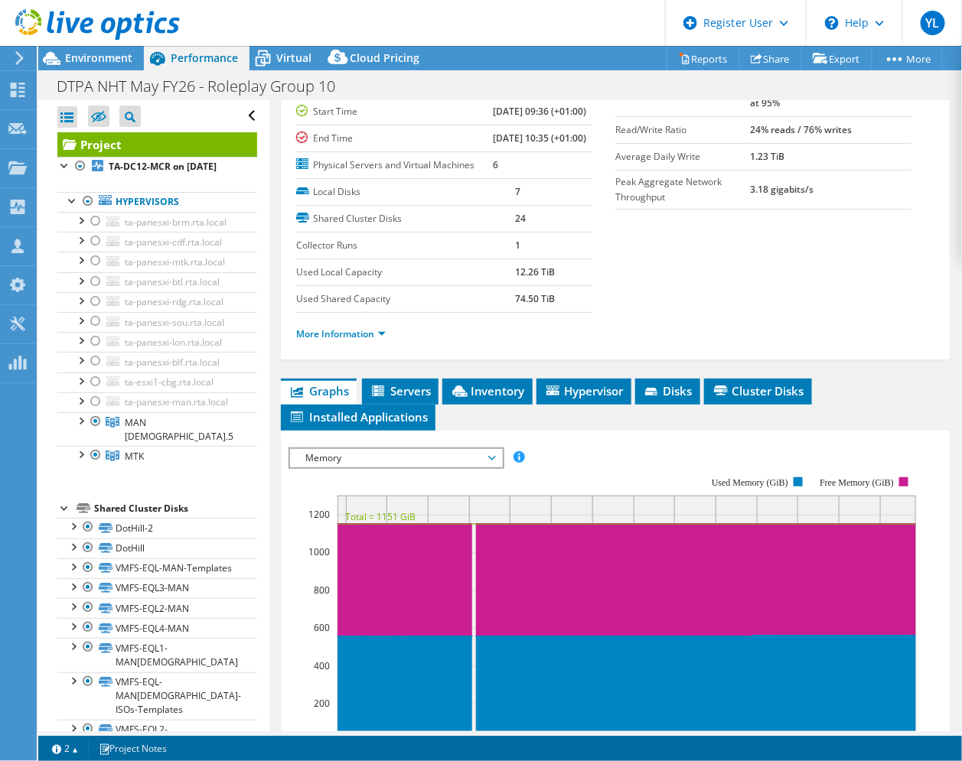
scroll to position [191, 0]
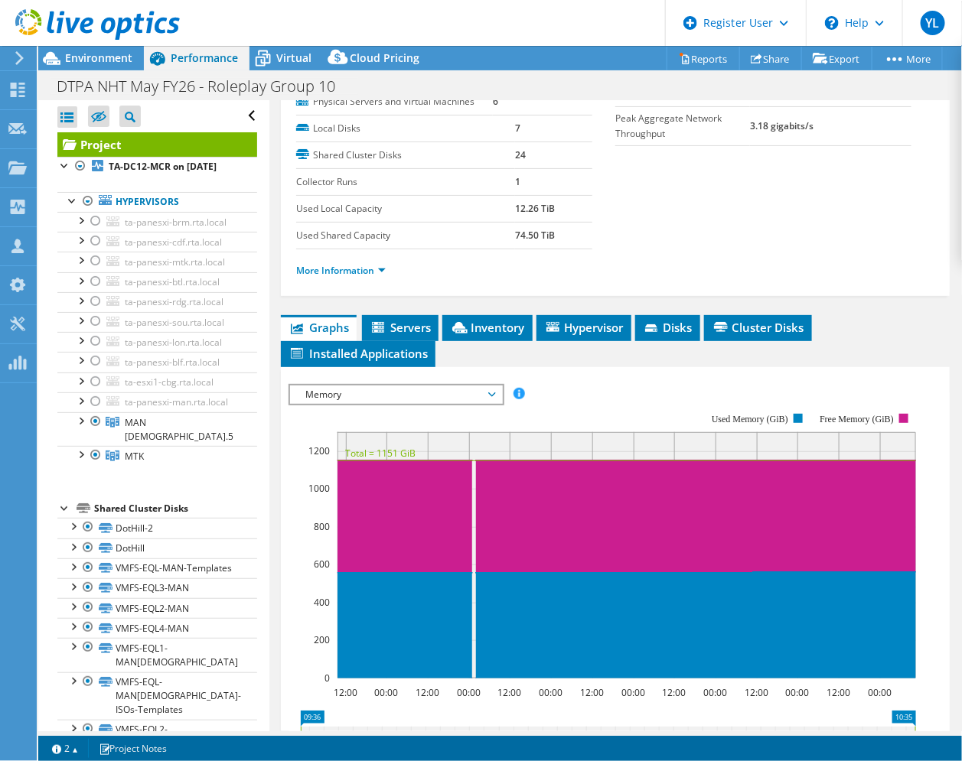
click at [482, 404] on span "Memory" at bounding box center [396, 395] width 197 height 18
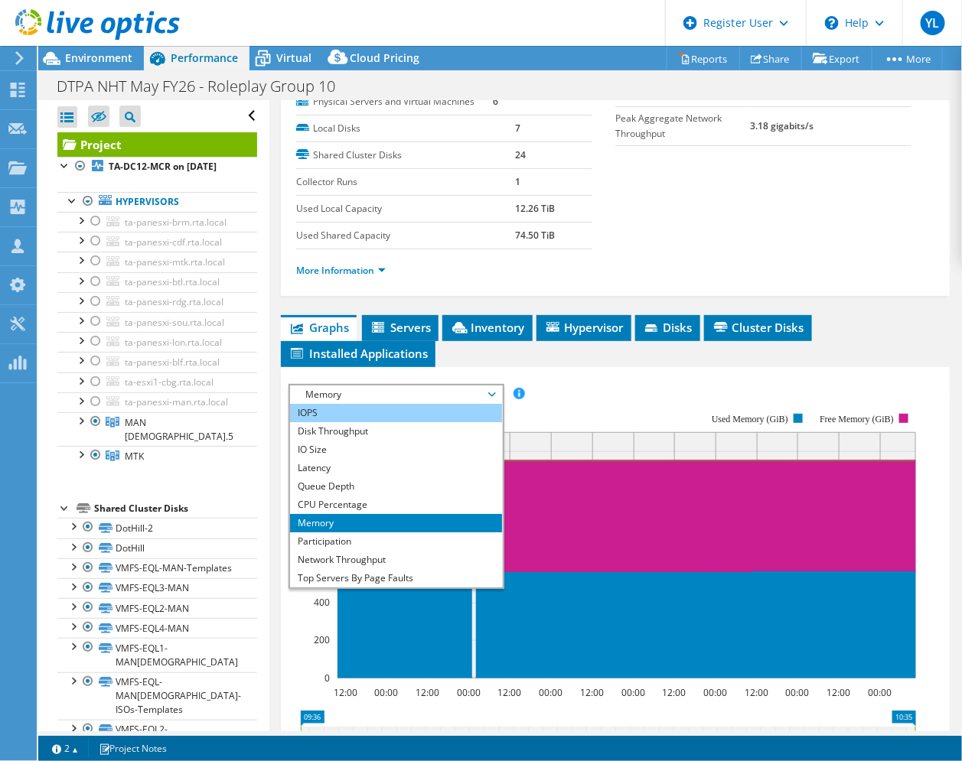
click at [363, 422] on li "IOPS" at bounding box center [396, 413] width 212 height 18
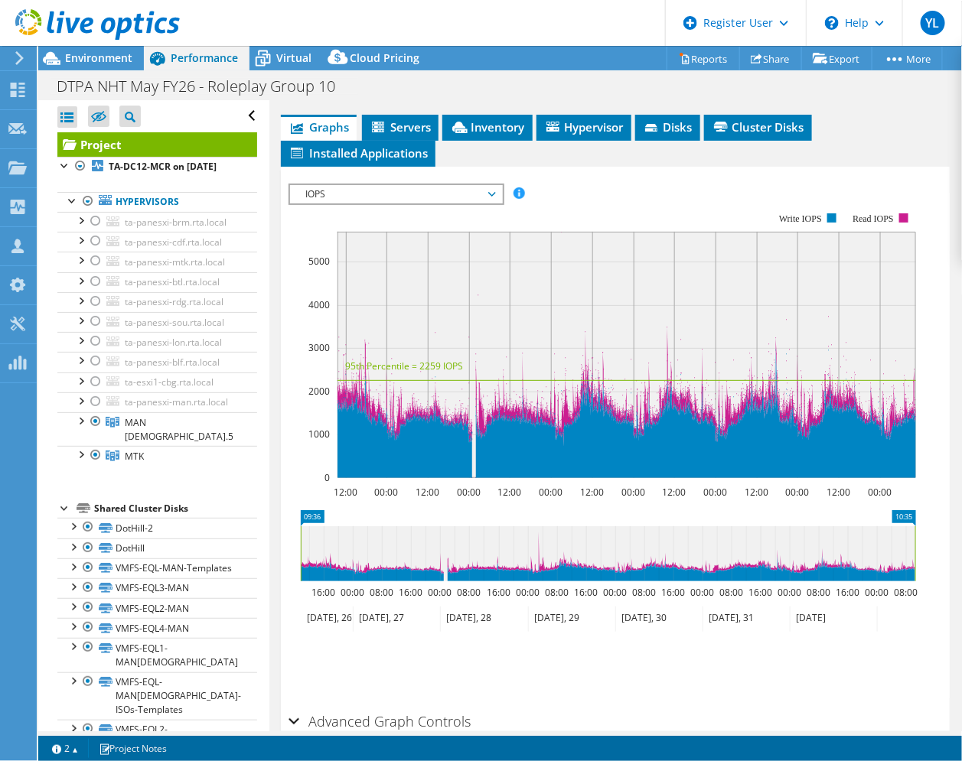
scroll to position [382, 0]
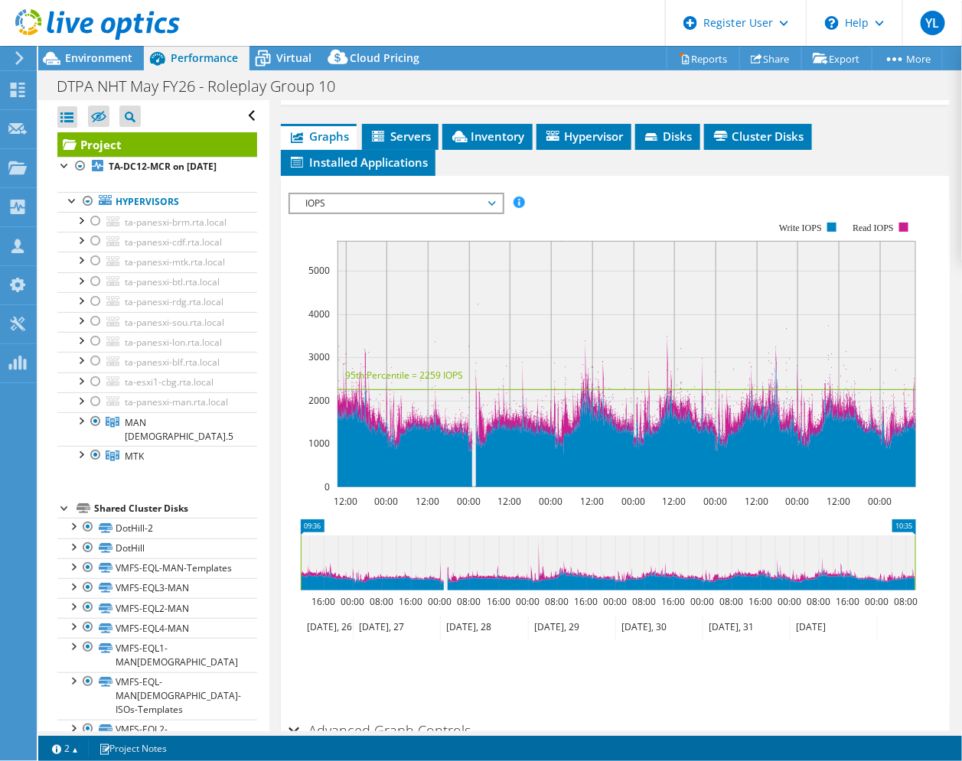
click at [492, 213] on span "IOPS" at bounding box center [396, 203] width 197 height 18
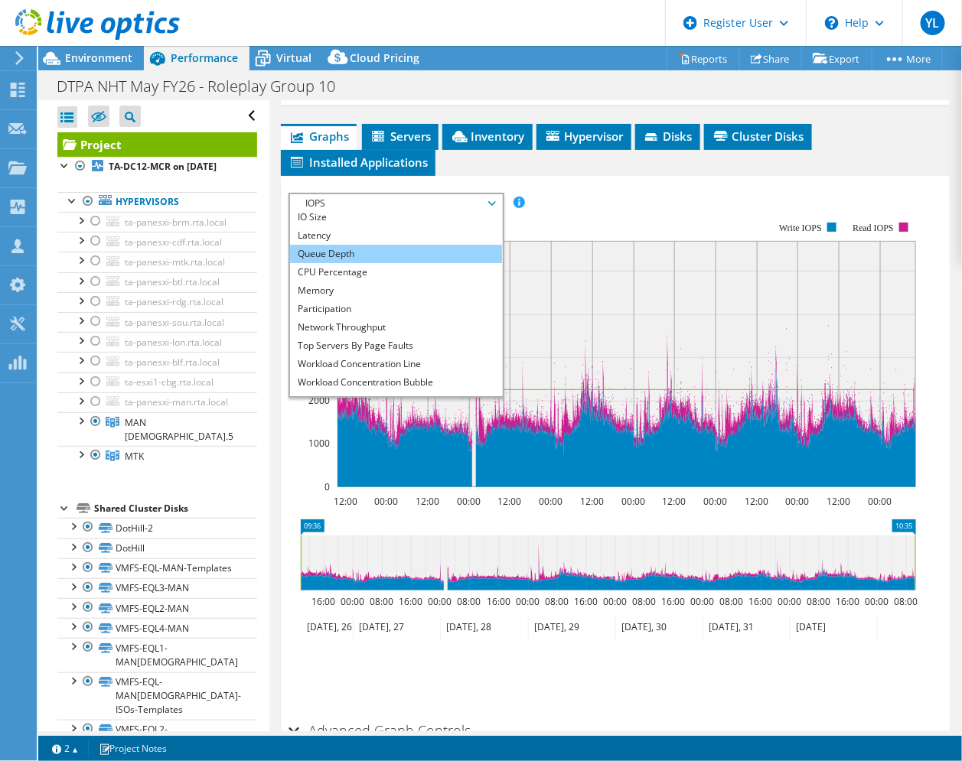
scroll to position [55, 0]
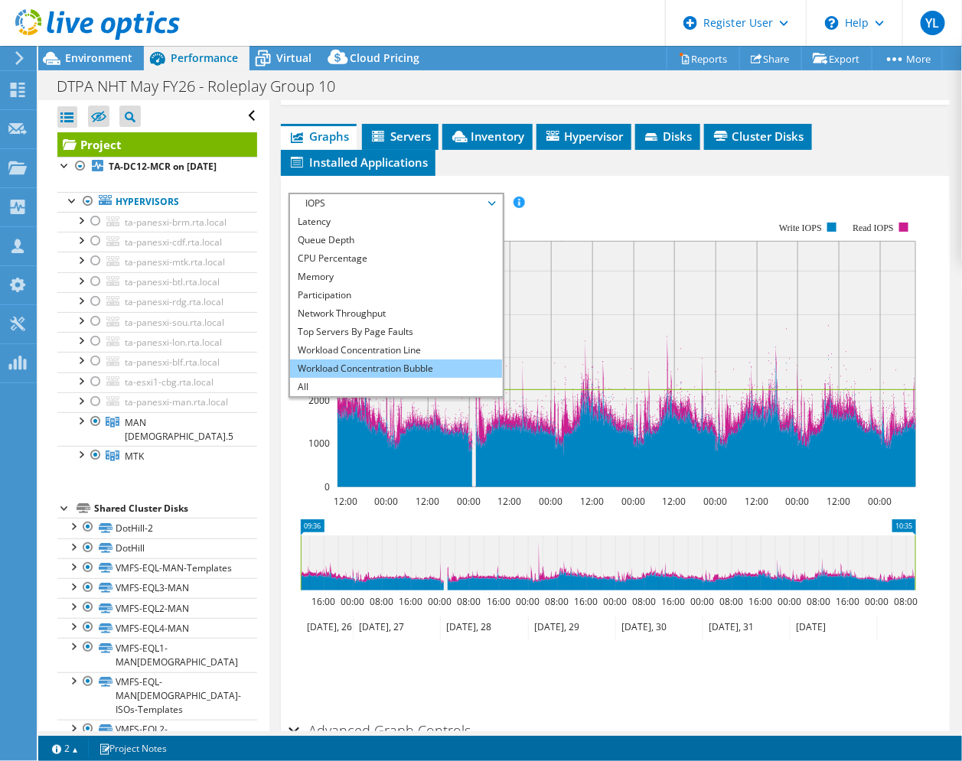
click at [351, 378] on li "Workload Concentration Bubble" at bounding box center [396, 369] width 212 height 18
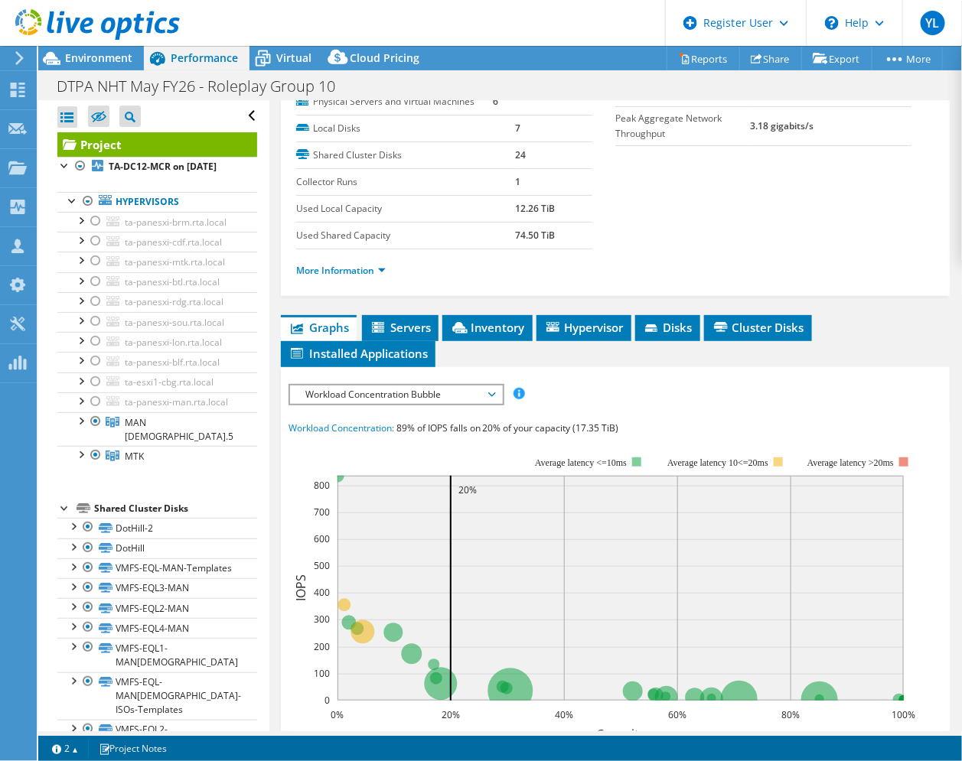
scroll to position [382, 0]
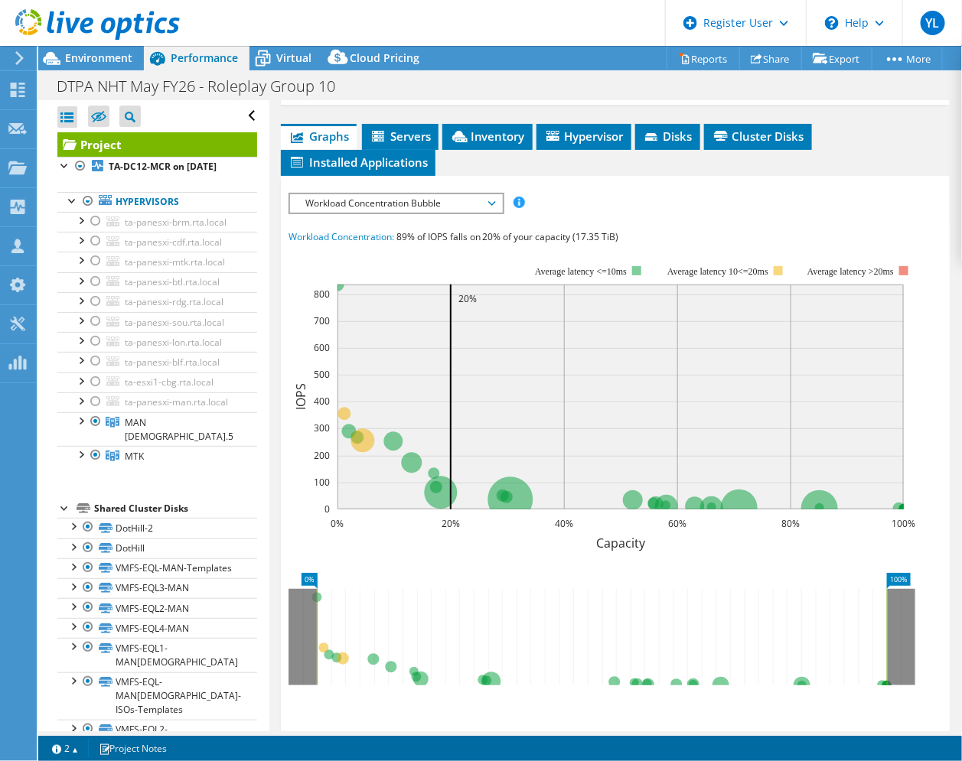
click at [490, 213] on span "Workload Concentration Bubble" at bounding box center [396, 203] width 197 height 18
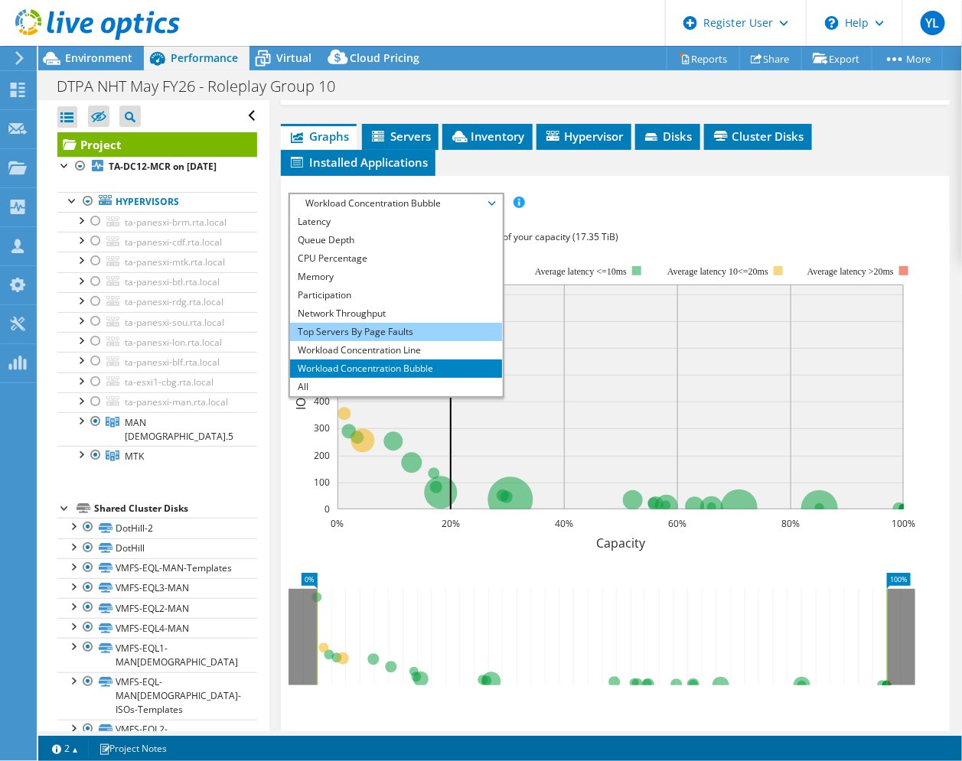
scroll to position [0, 0]
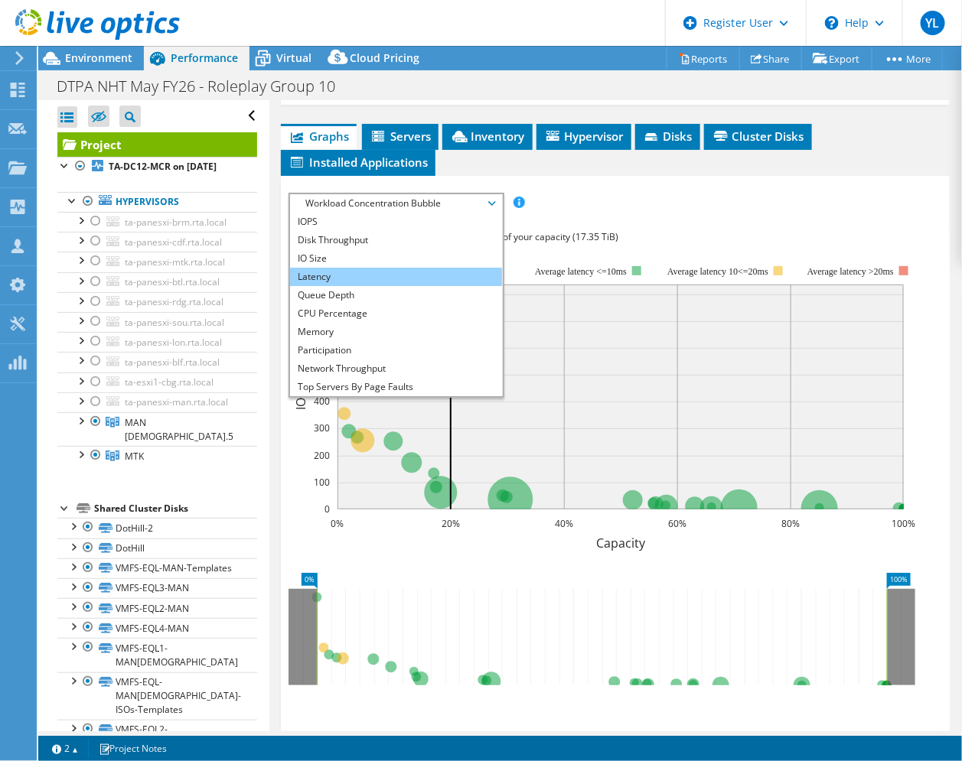
click at [338, 286] on li "Latency" at bounding box center [396, 277] width 212 height 18
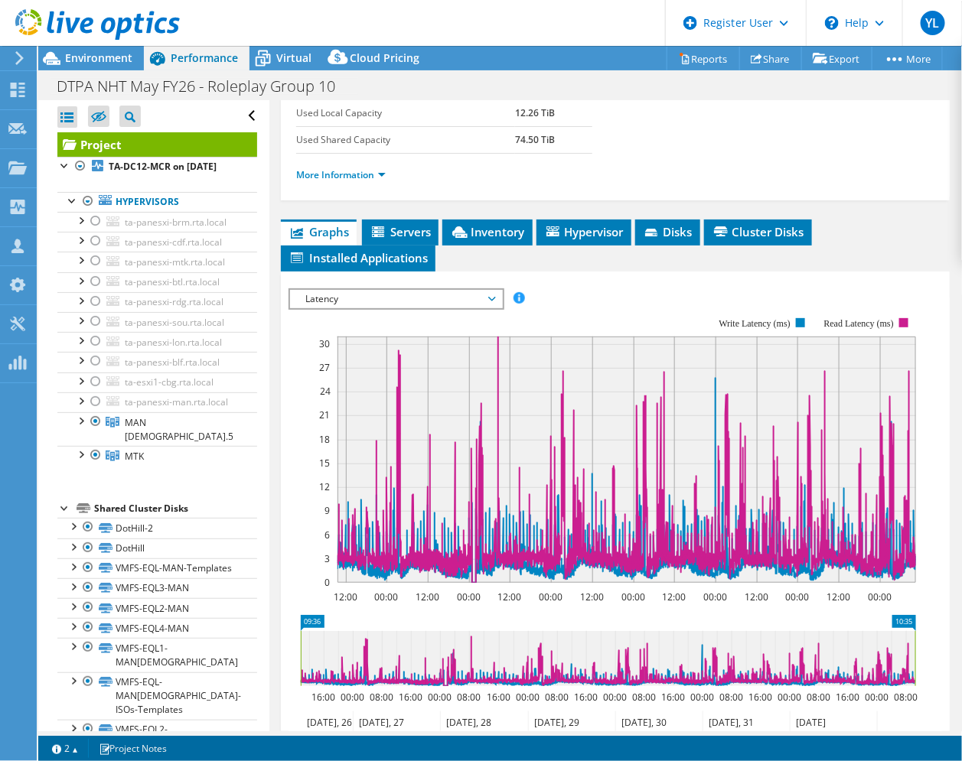
scroll to position [478, 0]
